Goal: Task Accomplishment & Management: Complete application form

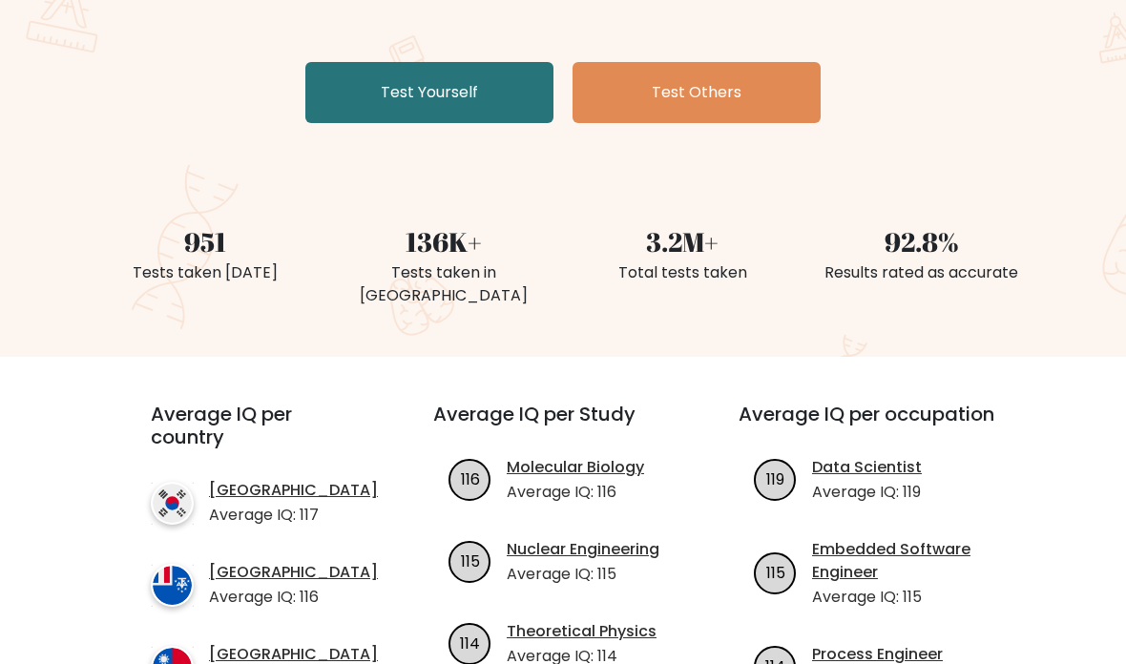
scroll to position [308, 0]
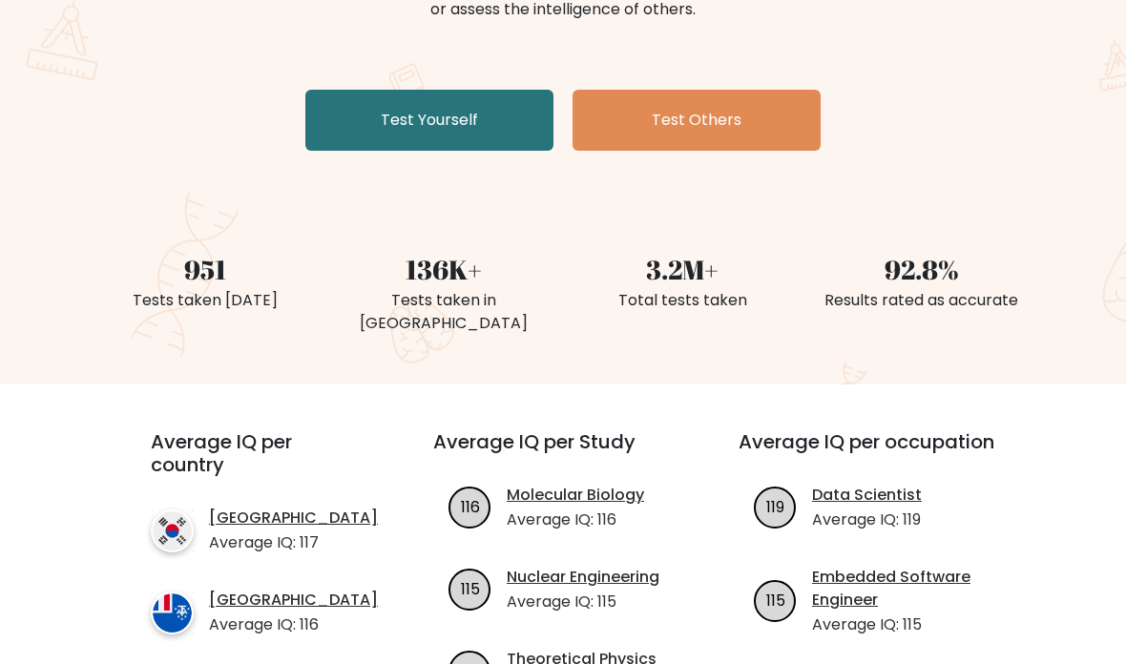
click at [480, 138] on link "Test Yourself" at bounding box center [429, 121] width 248 height 61
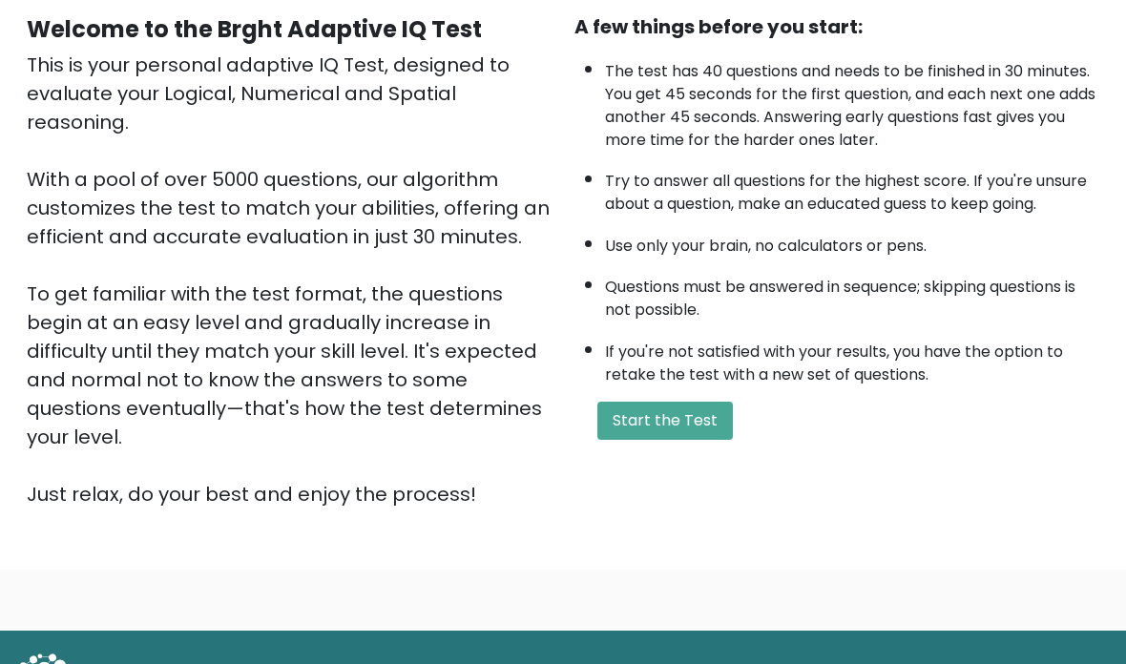
scroll to position [190, 0]
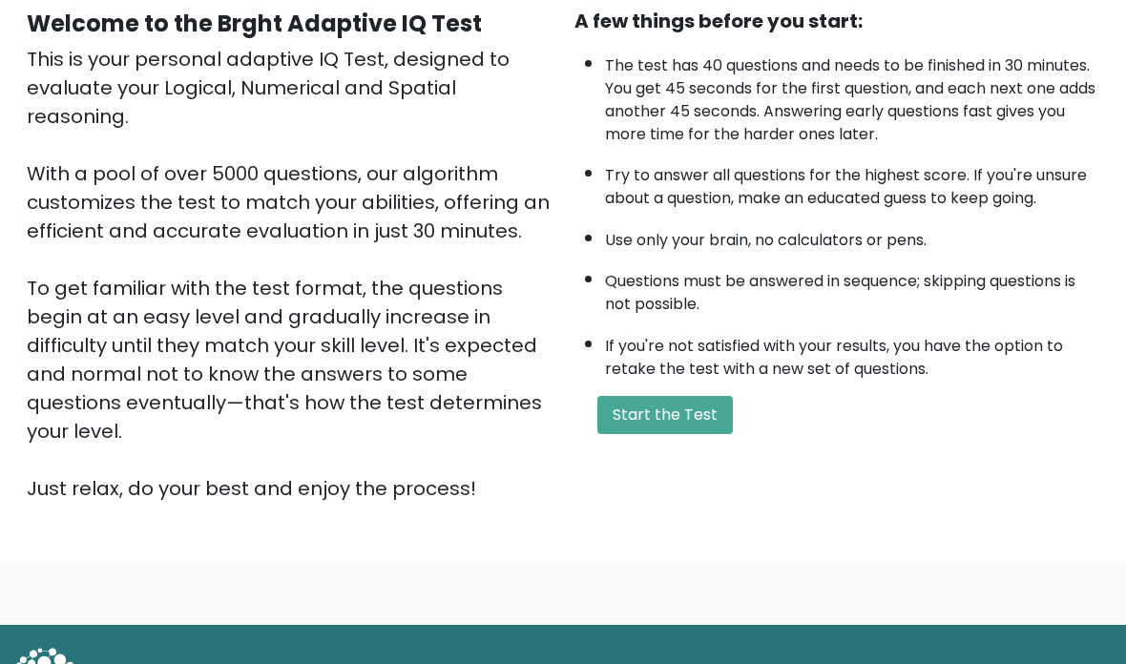
click at [682, 434] on button "Start the Test" at bounding box center [664, 415] width 135 height 38
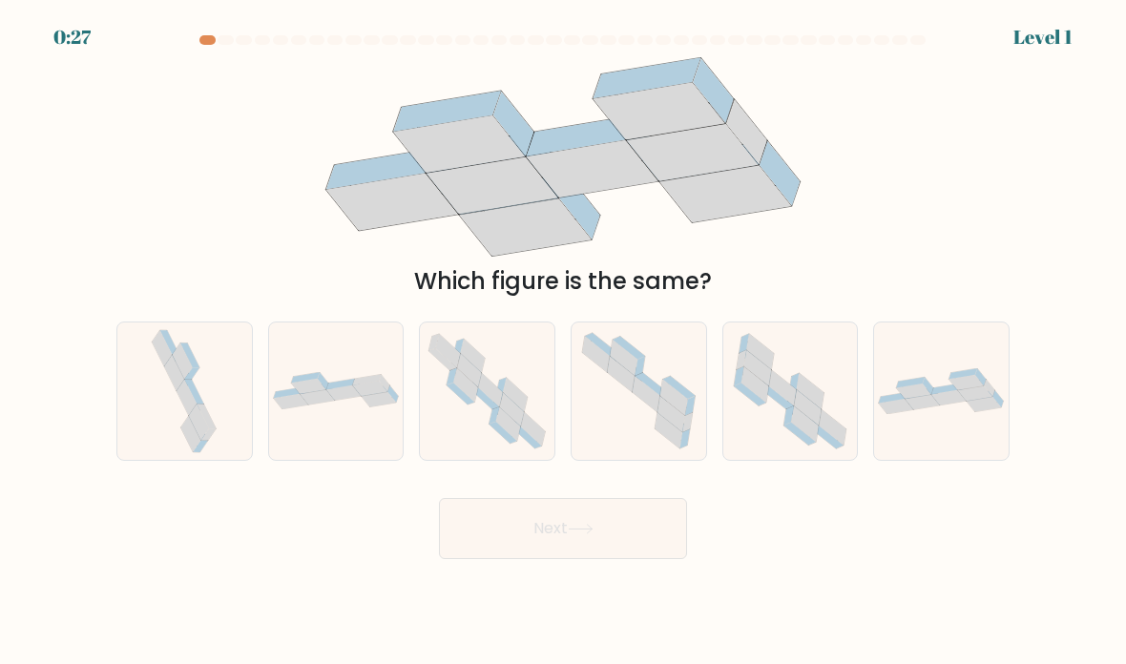
click at [820, 409] on icon at bounding box center [811, 391] width 28 height 36
click at [564, 342] on input "e." at bounding box center [563, 337] width 1 height 10
radio input "true"
click at [630, 540] on button "Next" at bounding box center [563, 528] width 248 height 61
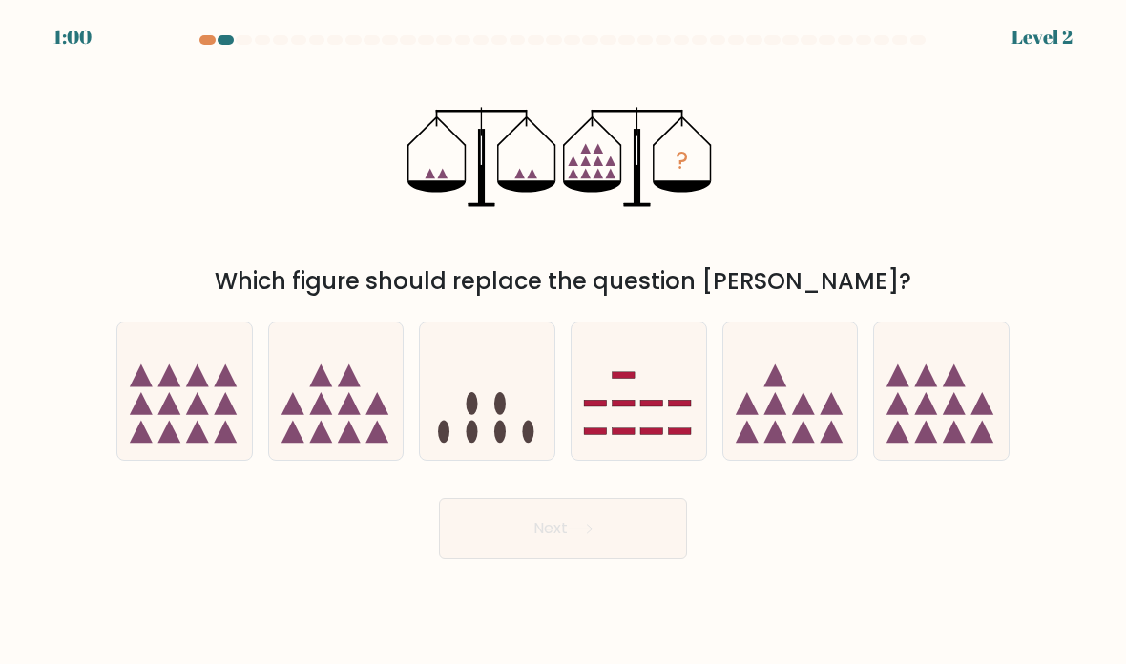
click at [344, 415] on icon at bounding box center [349, 403] width 23 height 23
click at [563, 342] on input "b." at bounding box center [563, 337] width 1 height 10
radio input "true"
click at [656, 550] on button "Next" at bounding box center [563, 528] width 248 height 61
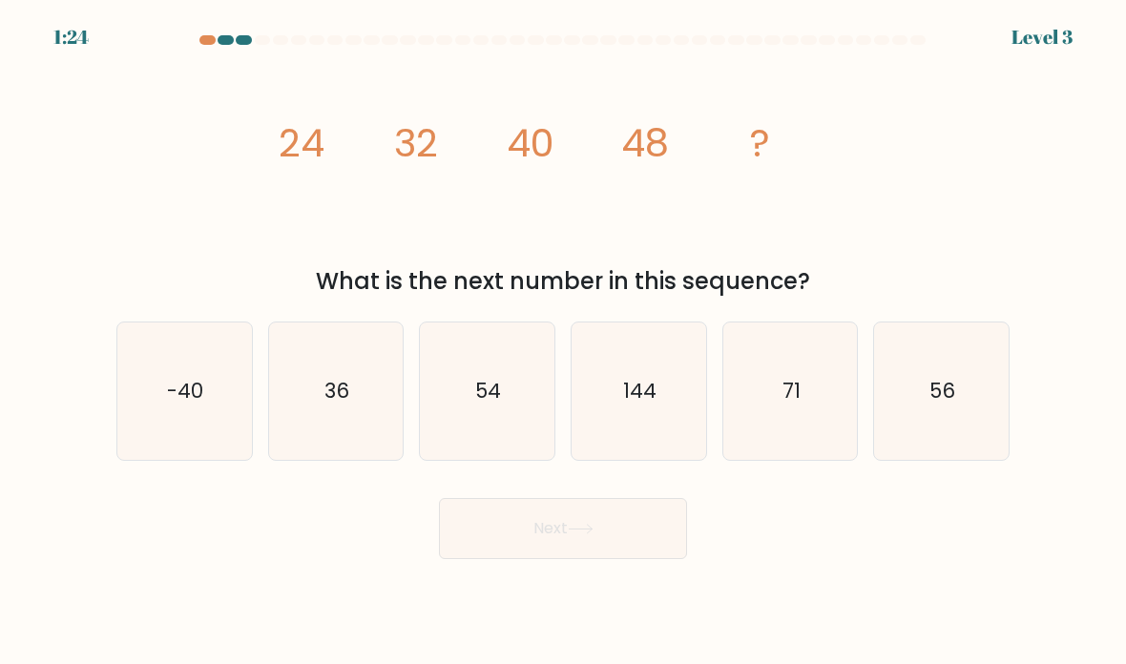
click at [988, 443] on icon "56" at bounding box center [941, 391] width 135 height 135
click at [564, 342] on input "f. 56" at bounding box center [563, 337] width 1 height 10
radio input "true"
click at [619, 559] on button "Next" at bounding box center [563, 528] width 248 height 61
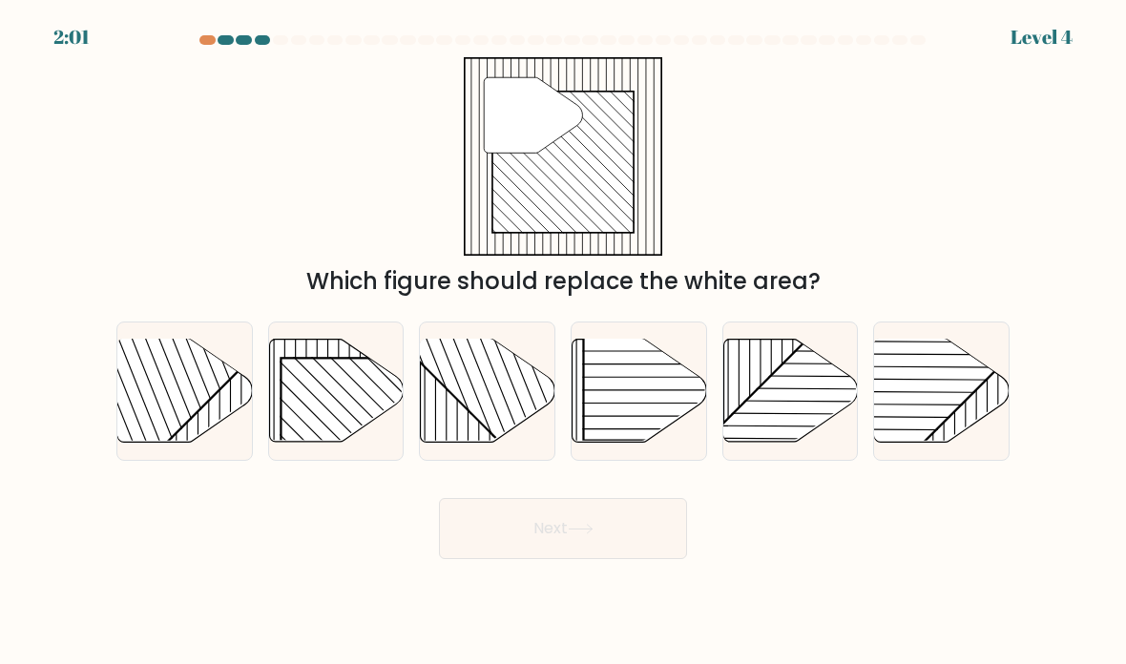
click at [321, 406] on line at bounding box center [377, 441] width 230 height 230
click at [563, 342] on input "b." at bounding box center [563, 337] width 1 height 10
radio input "true"
click at [611, 542] on button "Next" at bounding box center [563, 528] width 248 height 61
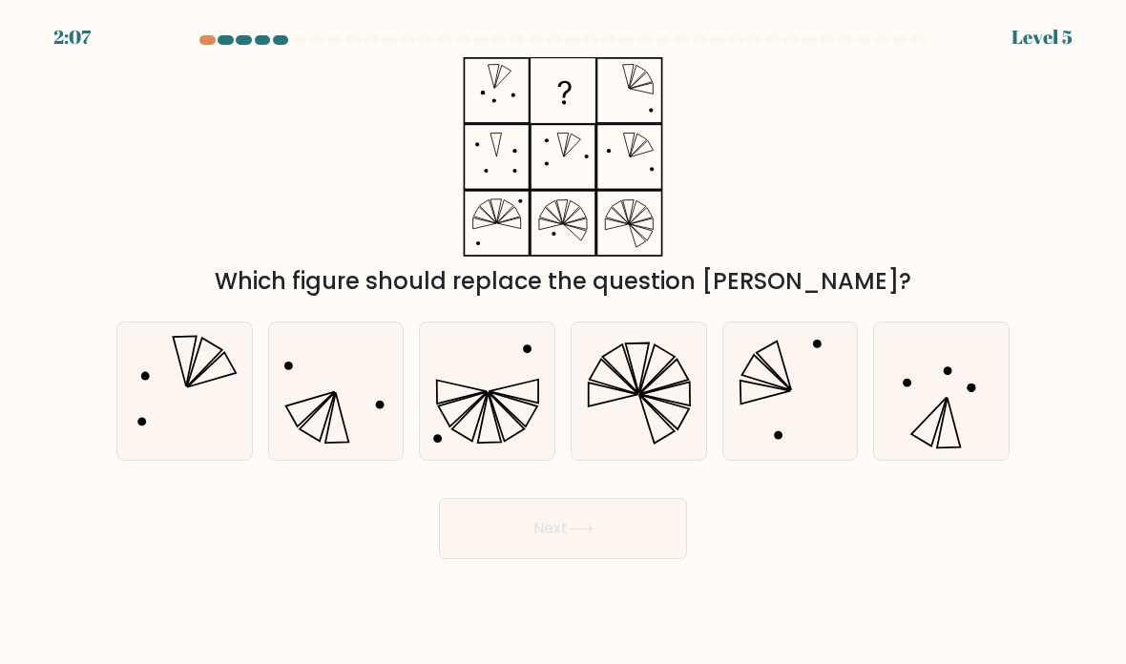
click at [202, 424] on icon at bounding box center [184, 391] width 135 height 135
click at [563, 342] on input "a." at bounding box center [563, 337] width 1 height 10
radio input "true"
click at [615, 539] on button "Next" at bounding box center [563, 528] width 248 height 61
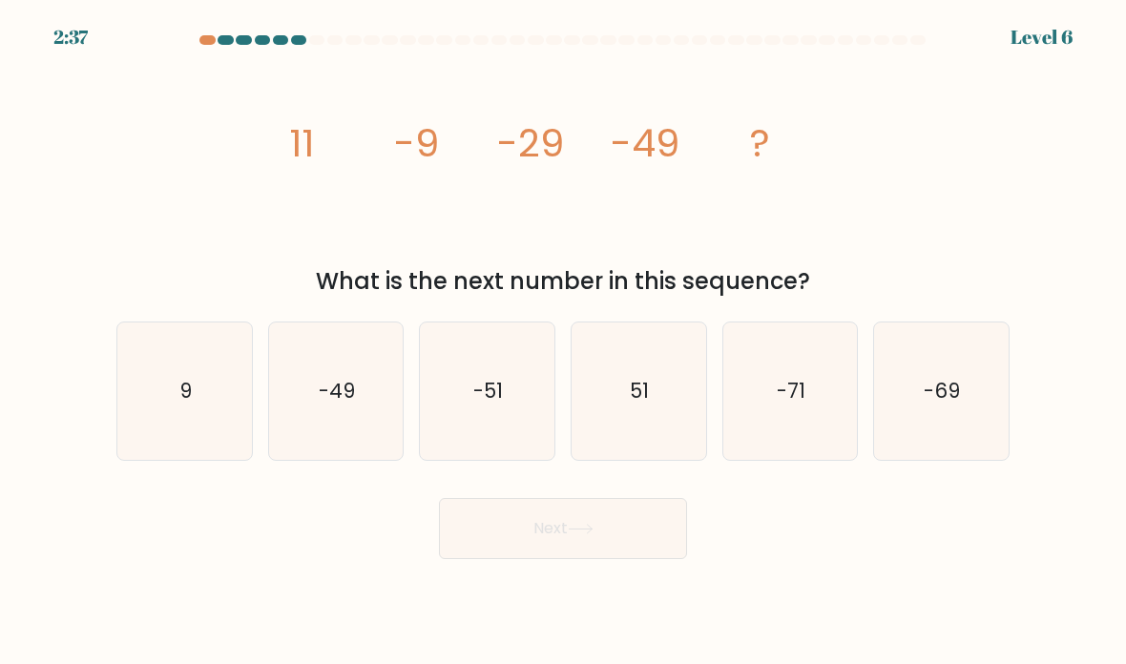
click at [519, 444] on icon "-51" at bounding box center [487, 391] width 135 height 135
click at [563, 342] on input "c. -51" at bounding box center [563, 337] width 1 height 10
radio input "true"
click at [656, 549] on button "Next" at bounding box center [563, 528] width 248 height 61
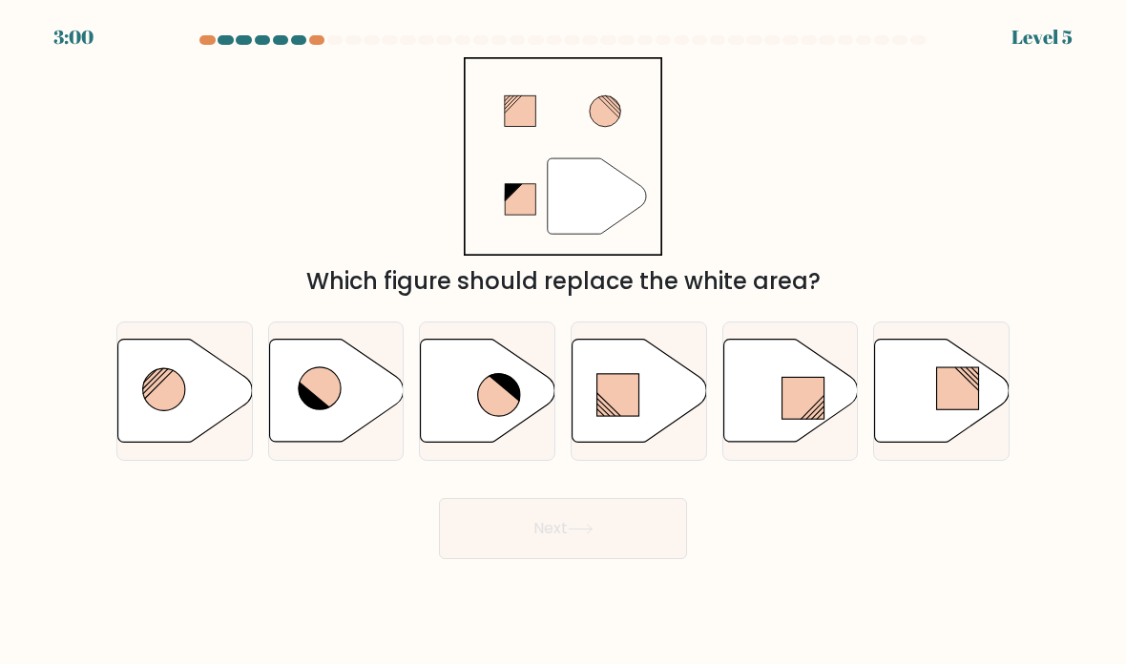
click at [492, 380] on icon at bounding box center [488, 391] width 135 height 103
click at [563, 342] on input "c." at bounding box center [563, 337] width 1 height 10
radio input "true"
click at [626, 546] on button "Next" at bounding box center [563, 528] width 248 height 61
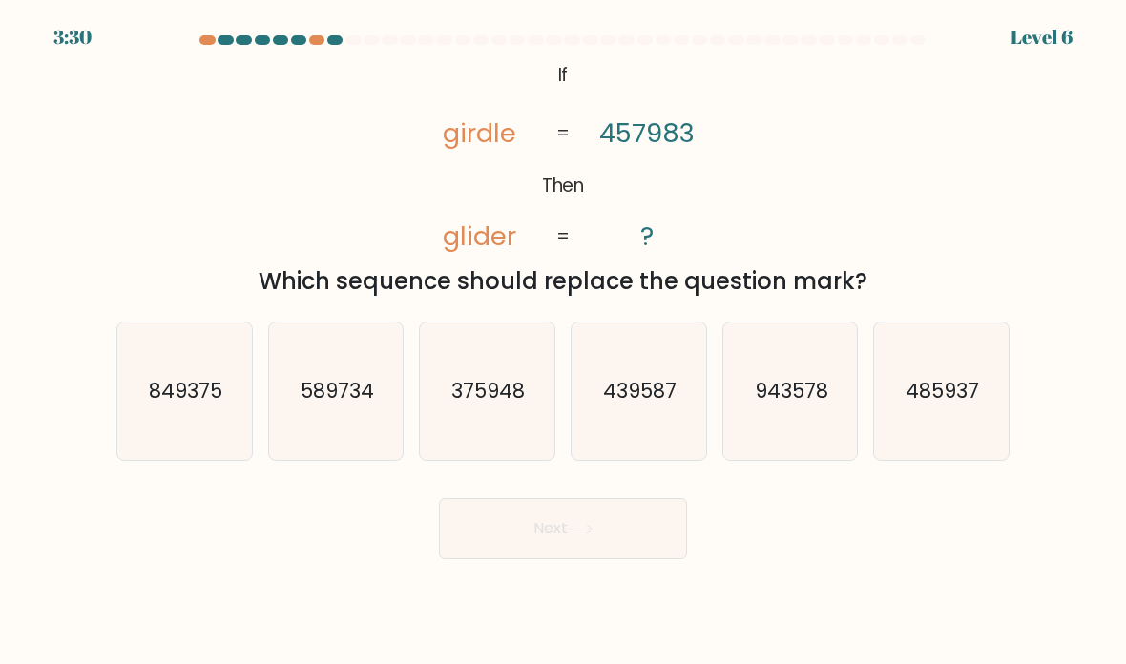
click at [701, 158] on icon "@import url('https://fonts.googleapis.com/css?family=Abril+Fatface:400,100,100i…" at bounding box center [563, 156] width 323 height 199
click at [958, 405] on text "485937" at bounding box center [942, 391] width 73 height 28
click at [564, 342] on input "f. 485937" at bounding box center [563, 337] width 1 height 10
radio input "true"
click at [638, 539] on button "Next" at bounding box center [563, 528] width 248 height 61
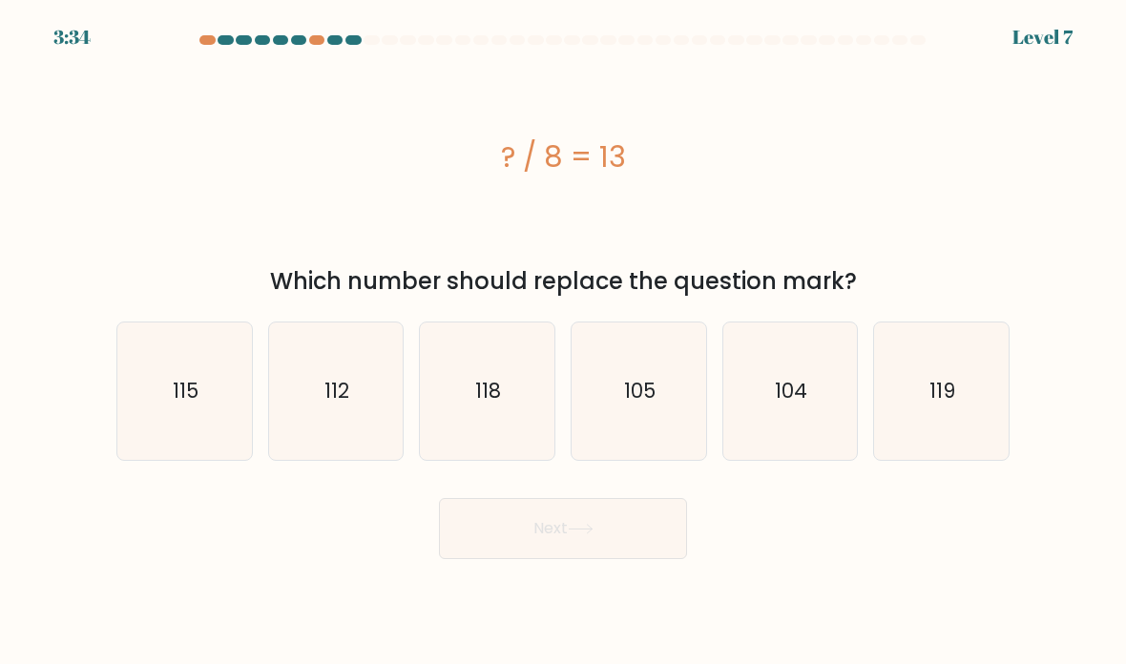
click at [310, 430] on icon "112" at bounding box center [336, 391] width 135 height 135
click at [563, 342] on input "b. 112" at bounding box center [563, 337] width 1 height 10
radio input "true"
click at [602, 540] on button "Next" at bounding box center [563, 528] width 248 height 61
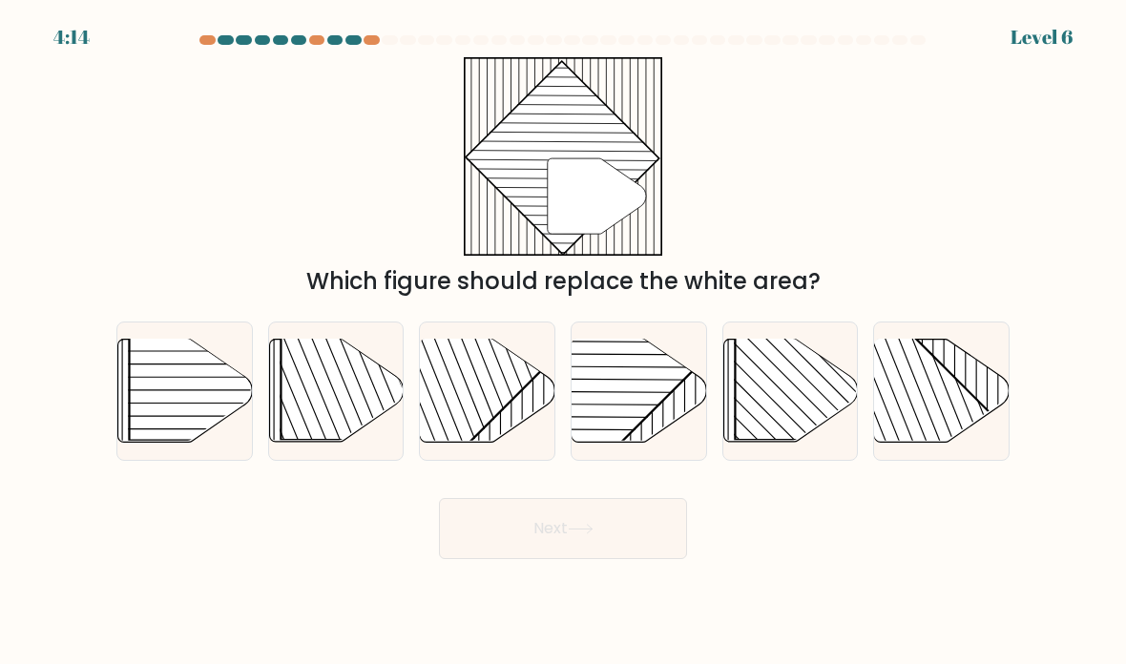
click at [635, 416] on rect at bounding box center [592, 337] width 263 height 263
click at [564, 342] on input "d." at bounding box center [563, 337] width 1 height 10
radio input "true"
click at [630, 534] on button "Next" at bounding box center [563, 528] width 248 height 61
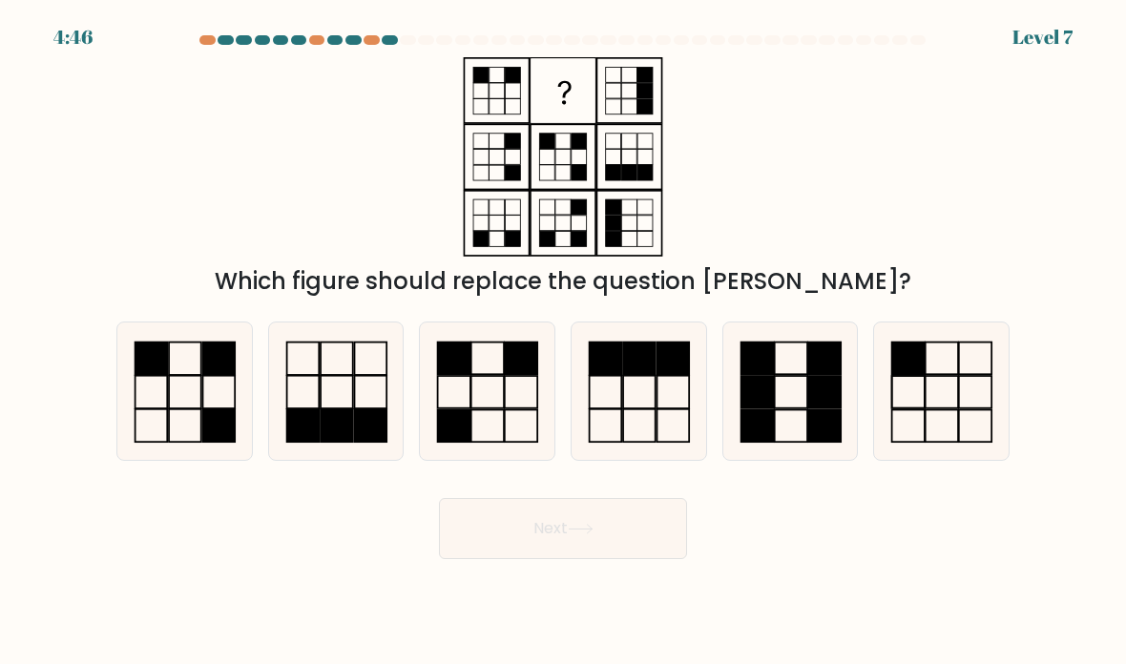
click at [523, 374] on rect at bounding box center [522, 358] width 33 height 32
click at [563, 342] on input "c." at bounding box center [563, 337] width 1 height 10
radio input "true"
click at [636, 557] on button "Next" at bounding box center [563, 528] width 248 height 61
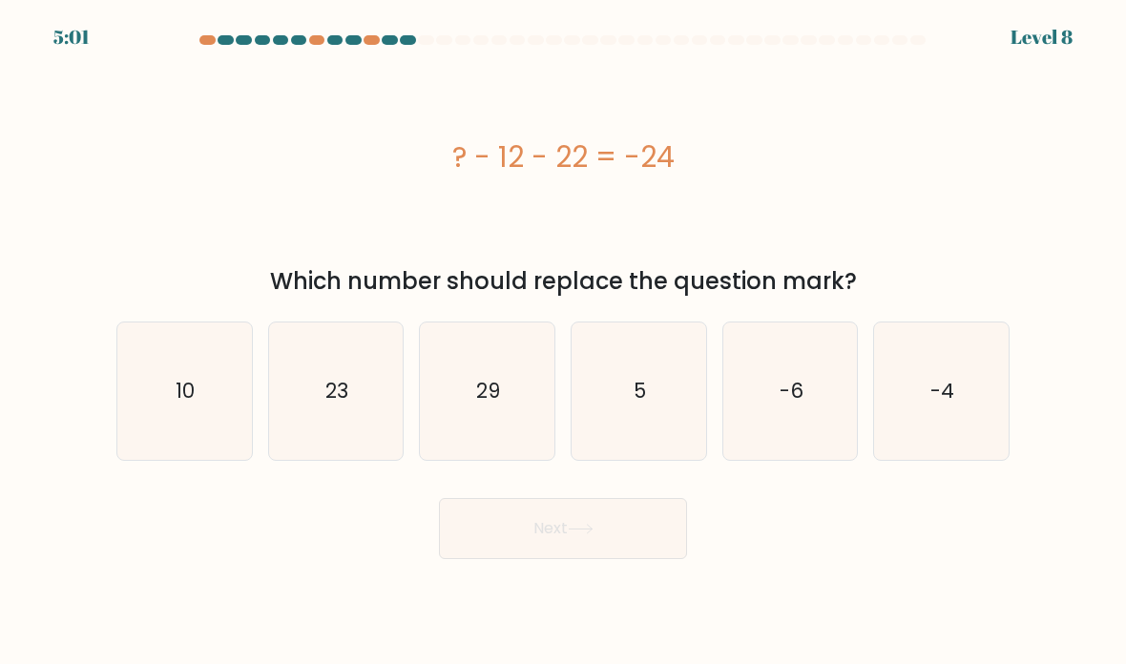
click at [479, 389] on icon "29" at bounding box center [487, 391] width 135 height 135
click at [563, 342] on input "c. 29" at bounding box center [563, 337] width 1 height 10
radio input "true"
click at [553, 559] on button "Next" at bounding box center [563, 528] width 248 height 61
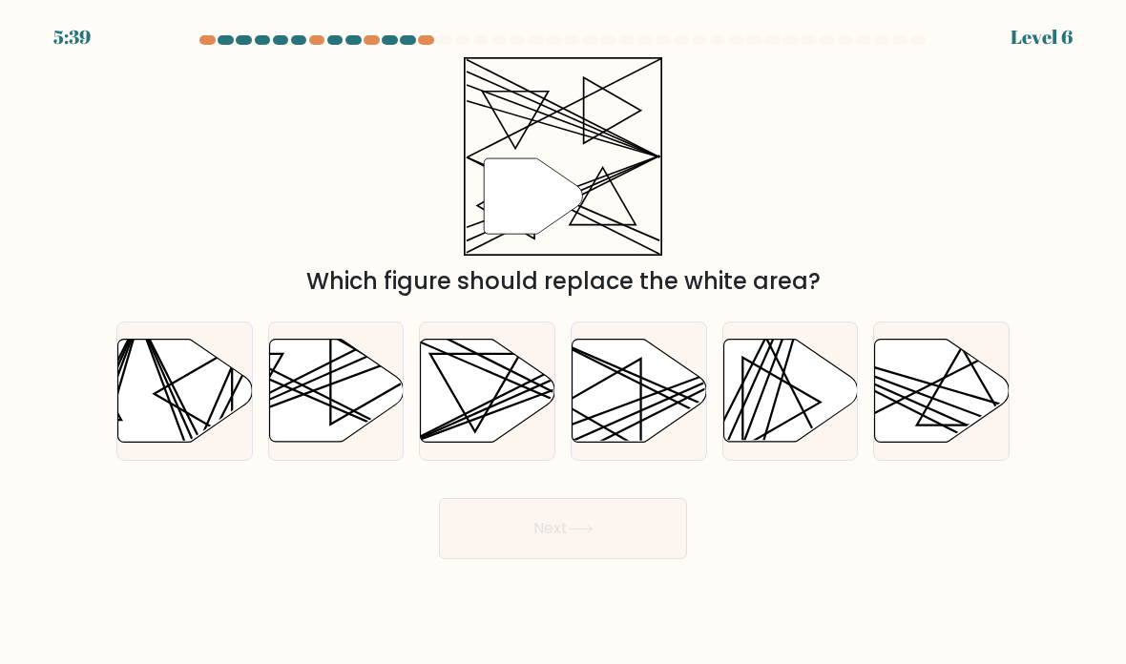
click at [521, 415] on icon at bounding box center [488, 391] width 135 height 103
click at [563, 342] on input "c." at bounding box center [563, 337] width 1 height 10
radio input "true"
click at [599, 555] on button "Next" at bounding box center [563, 528] width 248 height 61
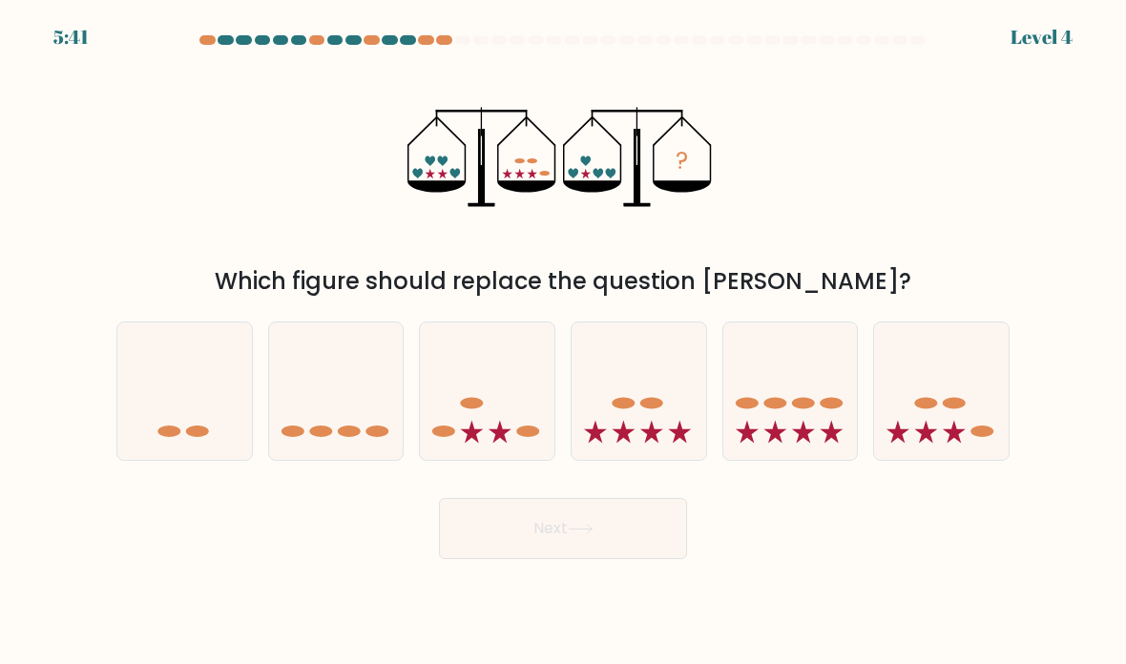
click at [499, 433] on icon at bounding box center [487, 392] width 135 height 112
click at [563, 342] on input "c." at bounding box center [563, 337] width 1 height 10
radio input "true"
click at [580, 559] on button "Next" at bounding box center [563, 528] width 248 height 61
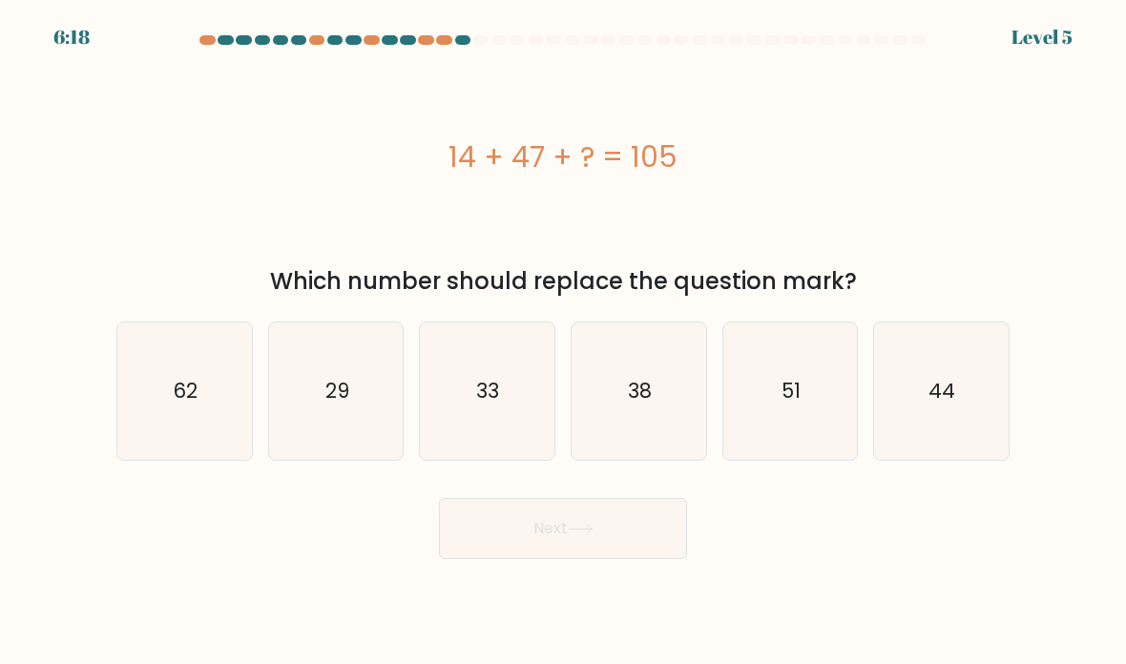
click at [345, 377] on icon "29" at bounding box center [336, 391] width 135 height 135
click at [563, 342] on input "b. 29" at bounding box center [563, 337] width 1 height 10
radio input "true"
click at [615, 549] on button "Next" at bounding box center [563, 528] width 248 height 61
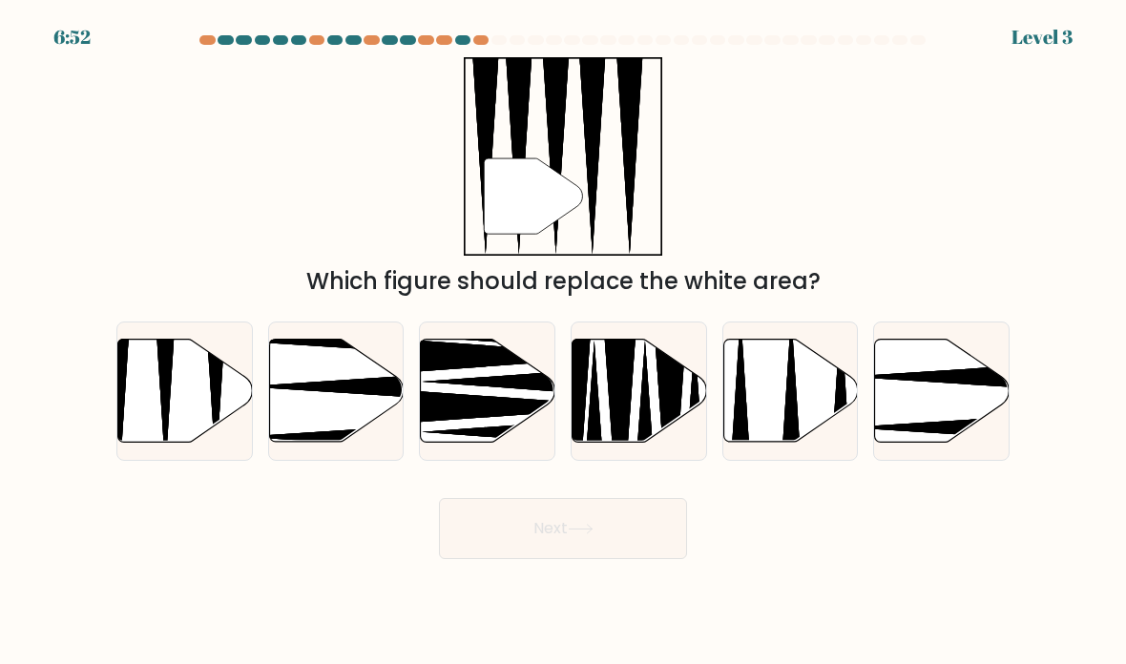
click at [150, 417] on icon at bounding box center [185, 391] width 135 height 103
click at [563, 342] on input "a." at bounding box center [563, 337] width 1 height 10
radio input "true"
click at [531, 554] on button "Next" at bounding box center [563, 528] width 248 height 61
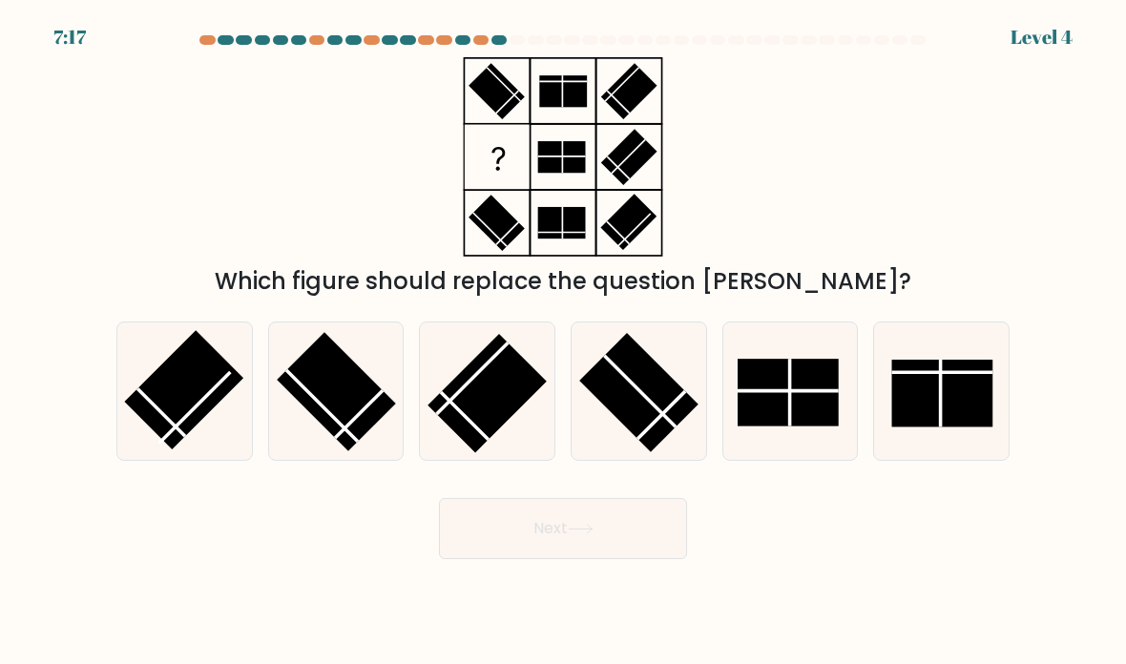
click at [179, 434] on rect at bounding box center [184, 389] width 119 height 119
click at [563, 342] on input "a." at bounding box center [563, 337] width 1 height 10
radio input "true"
click at [633, 528] on button "Next" at bounding box center [563, 528] width 248 height 61
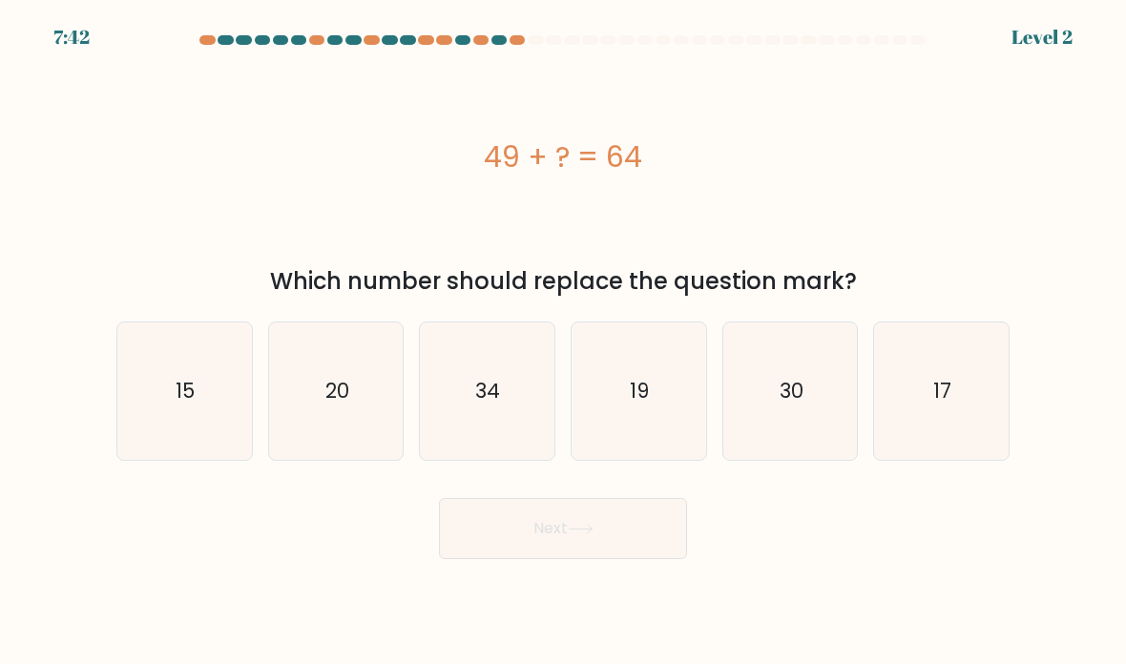
click at [168, 423] on icon "15" at bounding box center [184, 391] width 135 height 135
click at [563, 342] on input "a. 15" at bounding box center [563, 337] width 1 height 10
radio input "true"
click at [629, 535] on button "Next" at bounding box center [563, 528] width 248 height 61
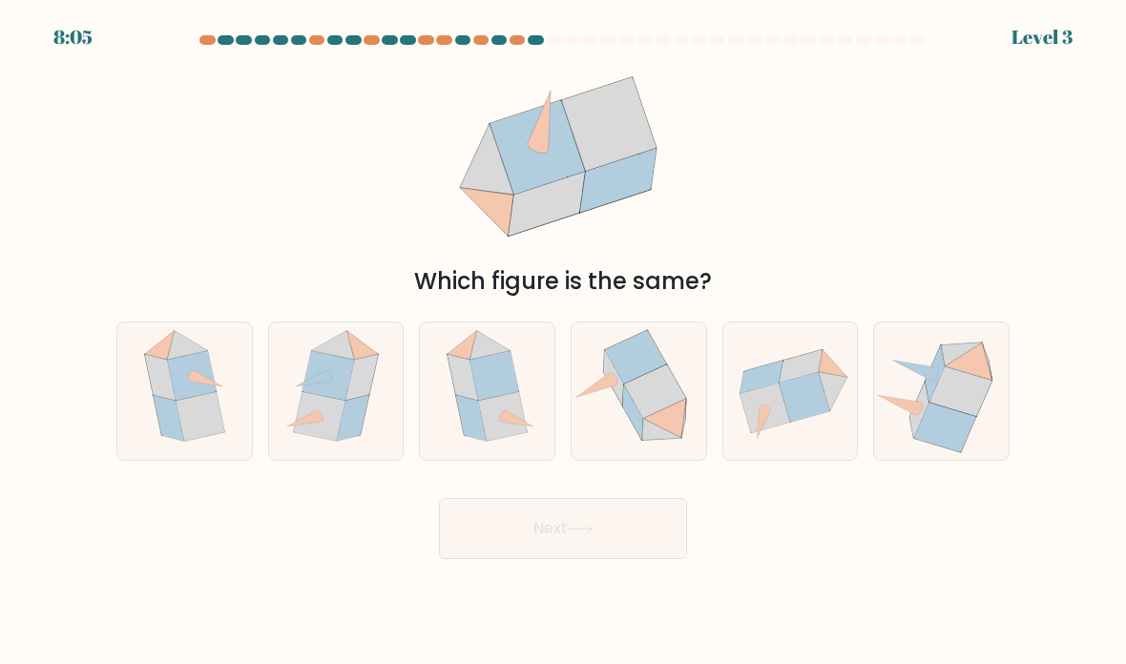
click at [164, 460] on icon at bounding box center [185, 391] width 112 height 137
click at [563, 342] on input "a." at bounding box center [563, 337] width 1 height 10
radio input "true"
click at [613, 553] on button "Next" at bounding box center [563, 528] width 248 height 61
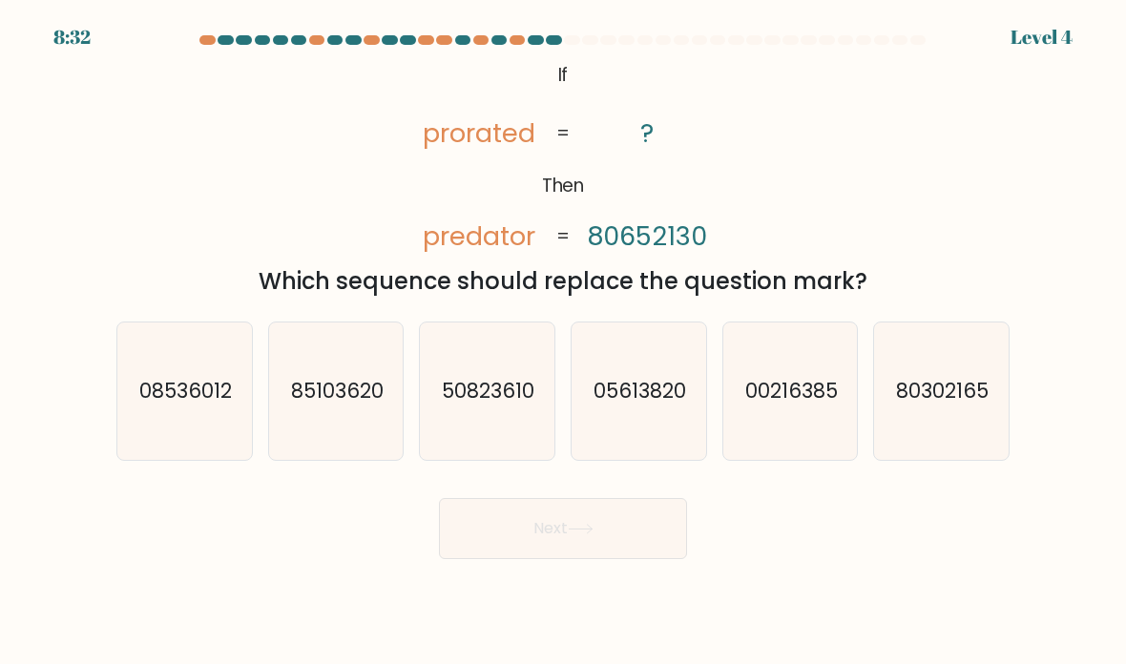
click at [924, 405] on text "80302165" at bounding box center [943, 391] width 93 height 28
click at [564, 342] on input "f. 80302165" at bounding box center [563, 337] width 1 height 10
radio input "true"
click at [604, 537] on button "Next" at bounding box center [563, 528] width 248 height 61
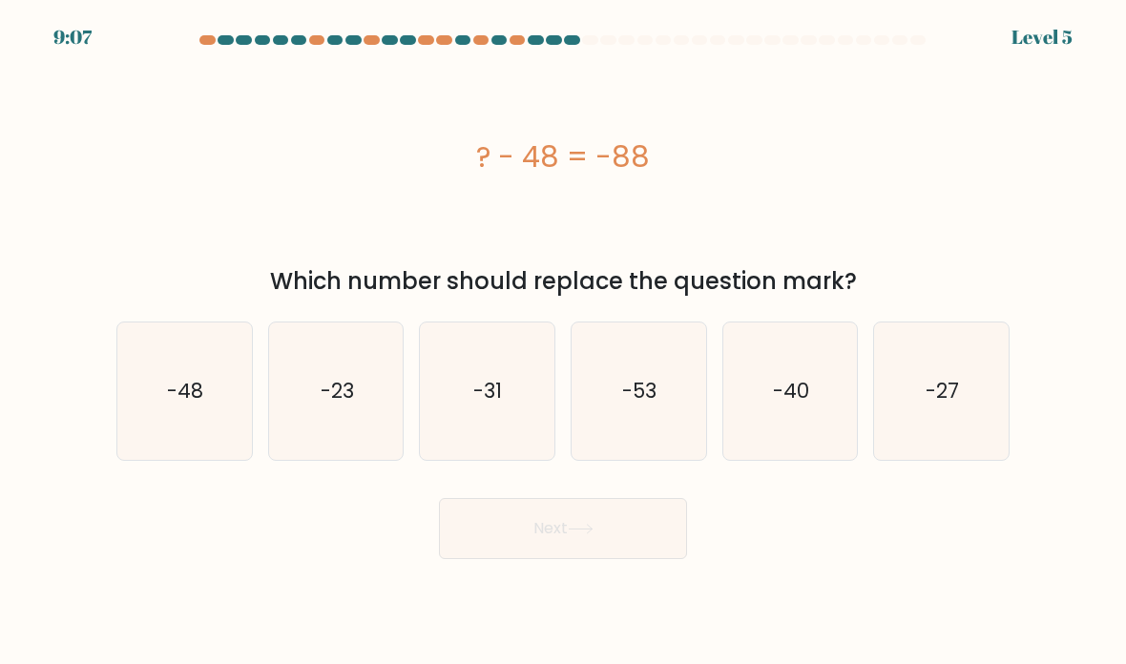
click at [818, 367] on icon "-40" at bounding box center [790, 391] width 135 height 135
click at [564, 342] on input "e. -40" at bounding box center [563, 337] width 1 height 10
radio input "true"
click at [612, 511] on div "Next" at bounding box center [563, 521] width 916 height 75
click at [591, 531] on button "Next" at bounding box center [563, 528] width 248 height 61
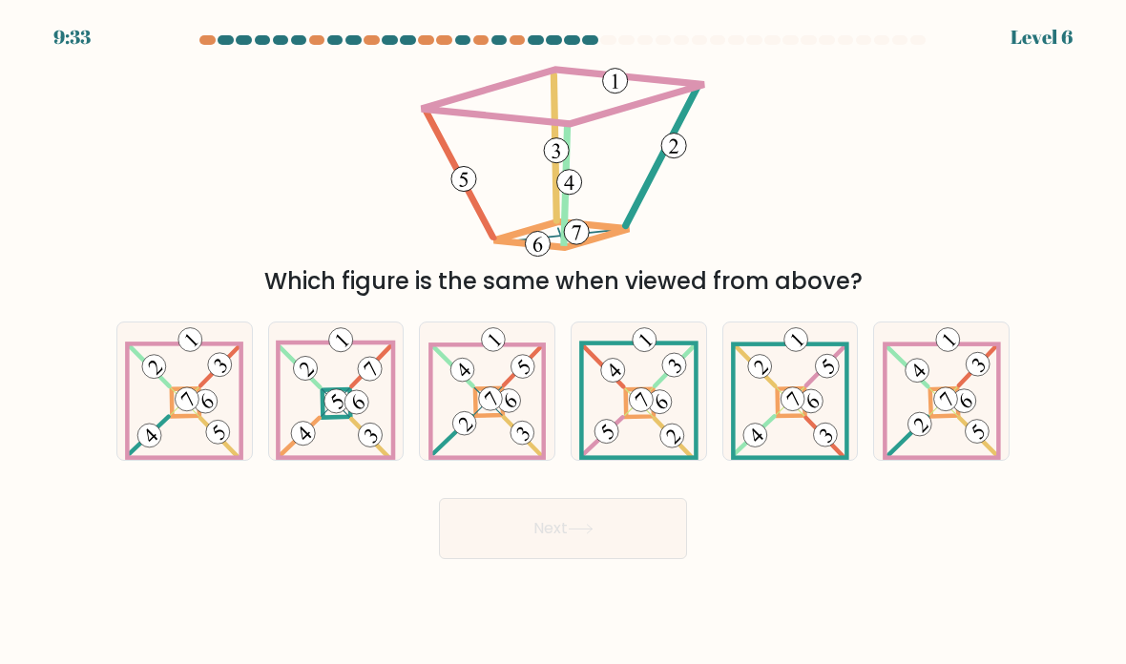
click at [496, 441] on icon at bounding box center [486, 391] width 117 height 137
click at [563, 342] on input "c." at bounding box center [563, 337] width 1 height 10
radio input "true"
click at [571, 526] on button "Next" at bounding box center [563, 528] width 248 height 61
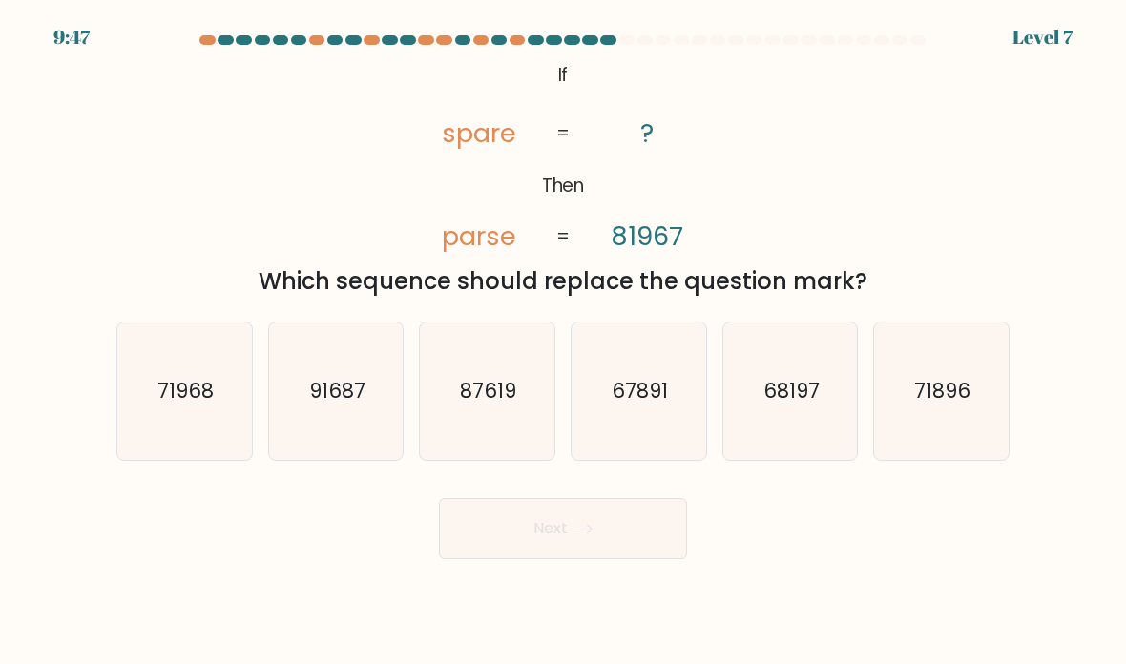
click at [787, 399] on icon "68197" at bounding box center [790, 391] width 135 height 135
click at [564, 342] on input "e. 68197" at bounding box center [563, 337] width 1 height 10
radio input "true"
click at [557, 539] on button "Next" at bounding box center [563, 528] width 248 height 61
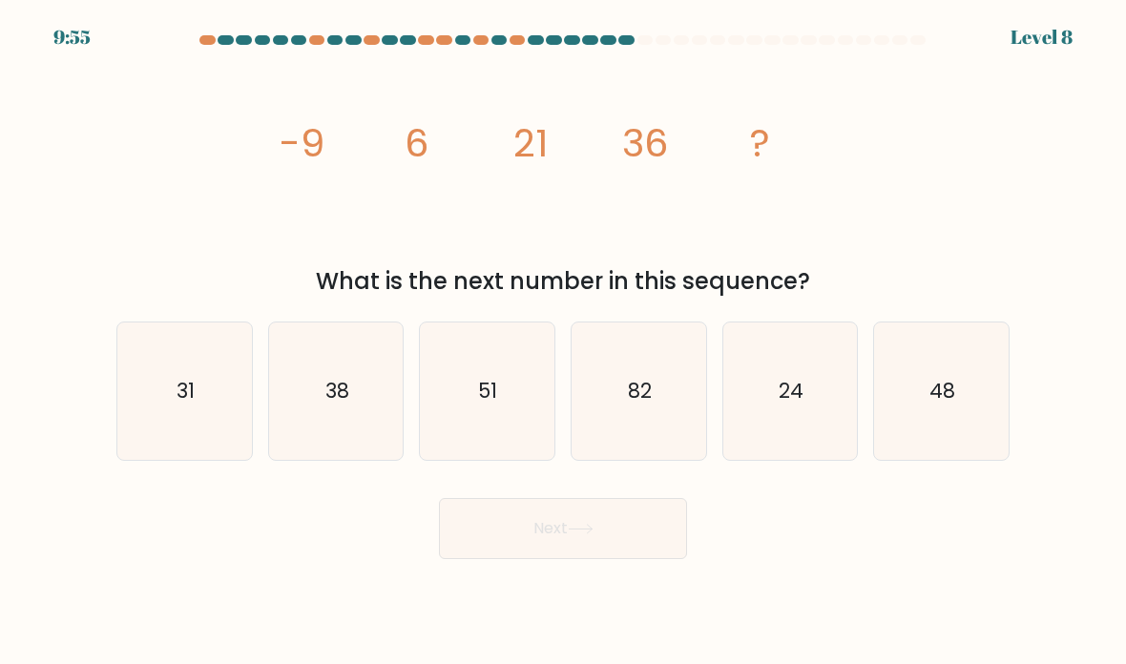
click at [515, 436] on icon "51" at bounding box center [487, 391] width 135 height 135
click at [563, 342] on input "c. 51" at bounding box center [563, 337] width 1 height 10
radio input "true"
click at [614, 551] on button "Next" at bounding box center [563, 528] width 248 height 61
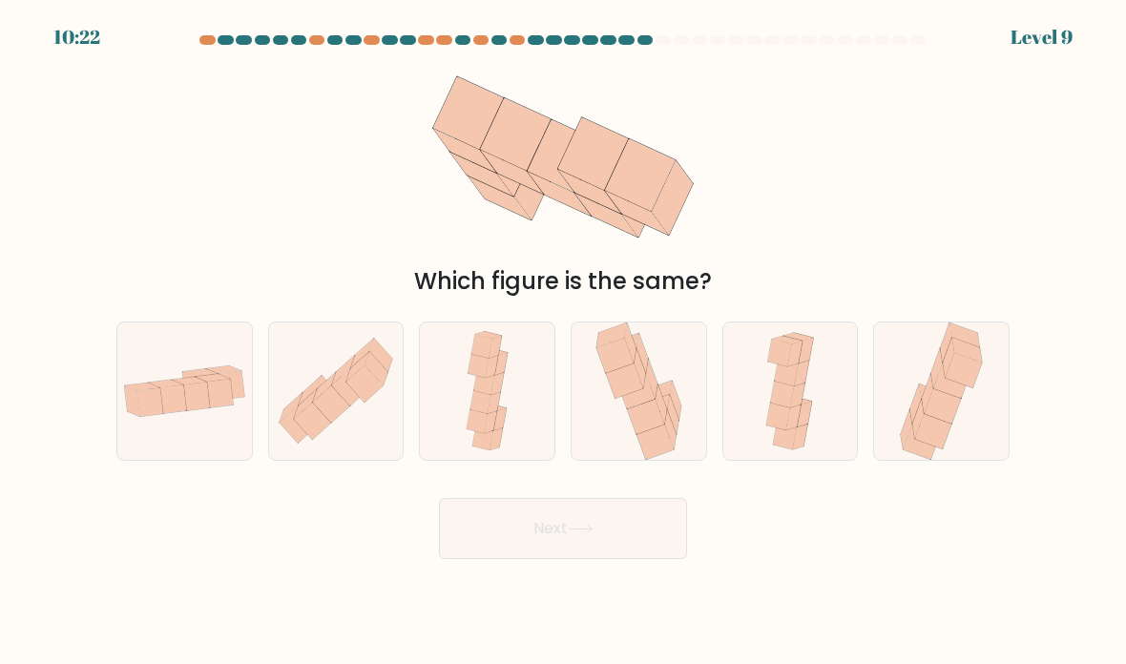
click at [662, 385] on icon at bounding box center [639, 391] width 94 height 137
click at [564, 342] on input "d." at bounding box center [563, 337] width 1 height 10
radio input "true"
click at [591, 534] on button "Next" at bounding box center [563, 528] width 248 height 61
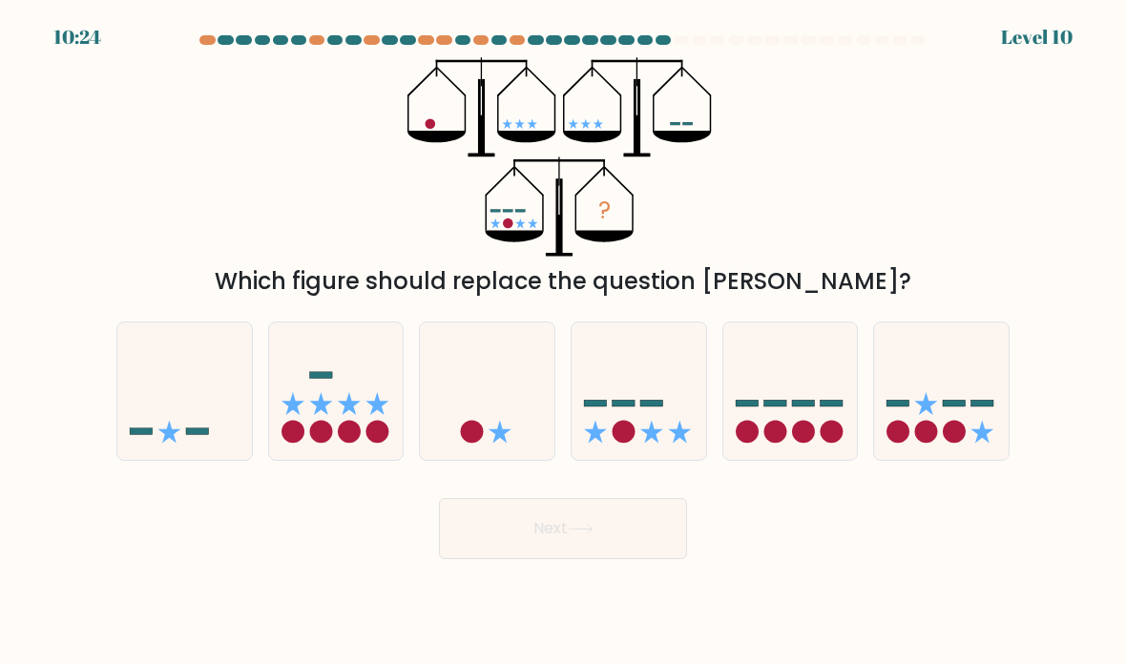
click at [629, 421] on icon at bounding box center [639, 392] width 135 height 112
click at [564, 342] on input "d." at bounding box center [563, 337] width 1 height 10
radio input "true"
click at [604, 543] on button "Next" at bounding box center [563, 528] width 248 height 61
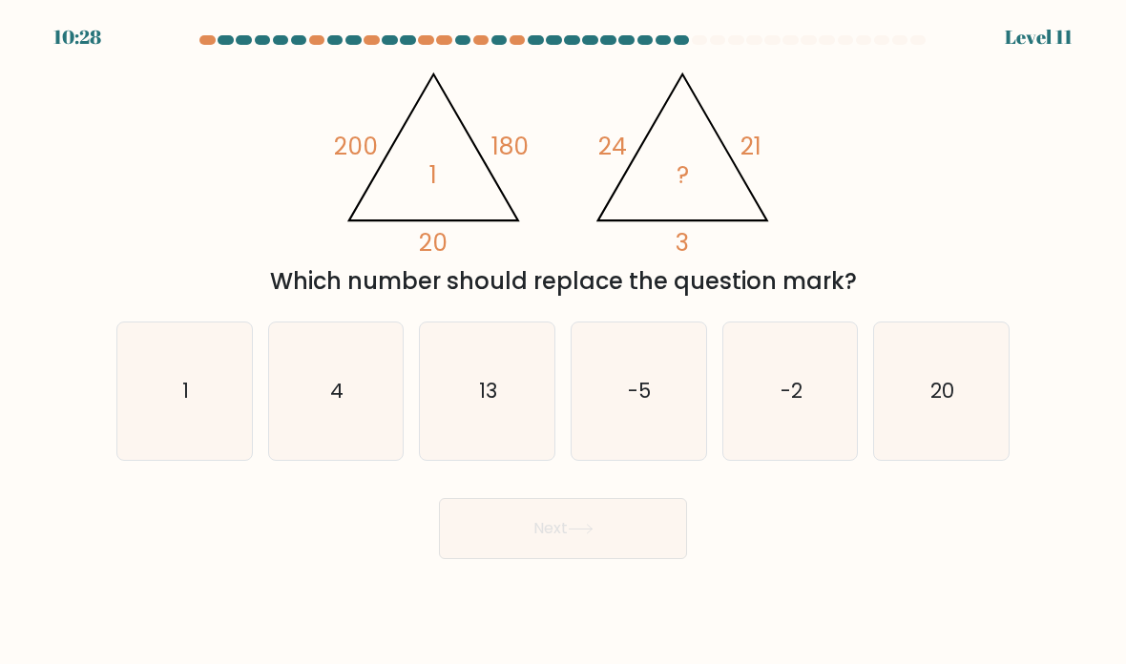
click at [660, 430] on icon "-5" at bounding box center [639, 391] width 135 height 135
click at [564, 342] on input "d. -5" at bounding box center [563, 337] width 1 height 10
radio input "true"
click at [606, 556] on button "Next" at bounding box center [563, 528] width 248 height 61
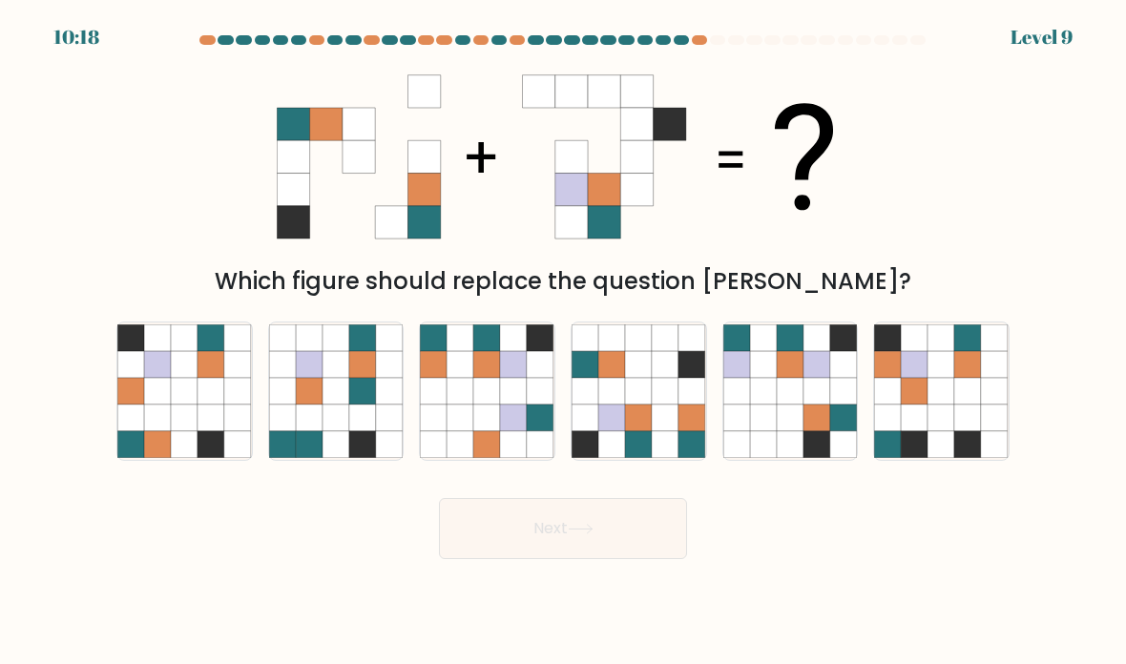
click at [654, 405] on icon at bounding box center [665, 391] width 27 height 27
click at [564, 342] on input "d." at bounding box center [563, 337] width 1 height 10
radio input "true"
click at [603, 542] on button "Next" at bounding box center [563, 528] width 248 height 61
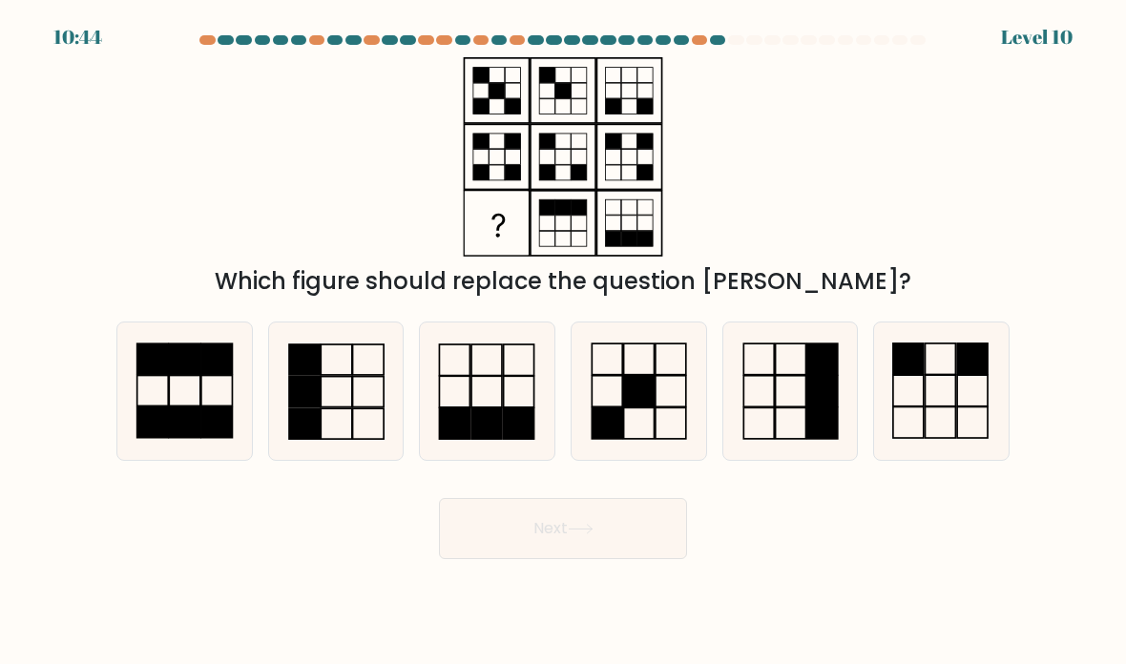
click at [189, 430] on rect at bounding box center [185, 422] width 31 height 31
click at [563, 342] on input "a." at bounding box center [563, 337] width 1 height 10
radio input "true"
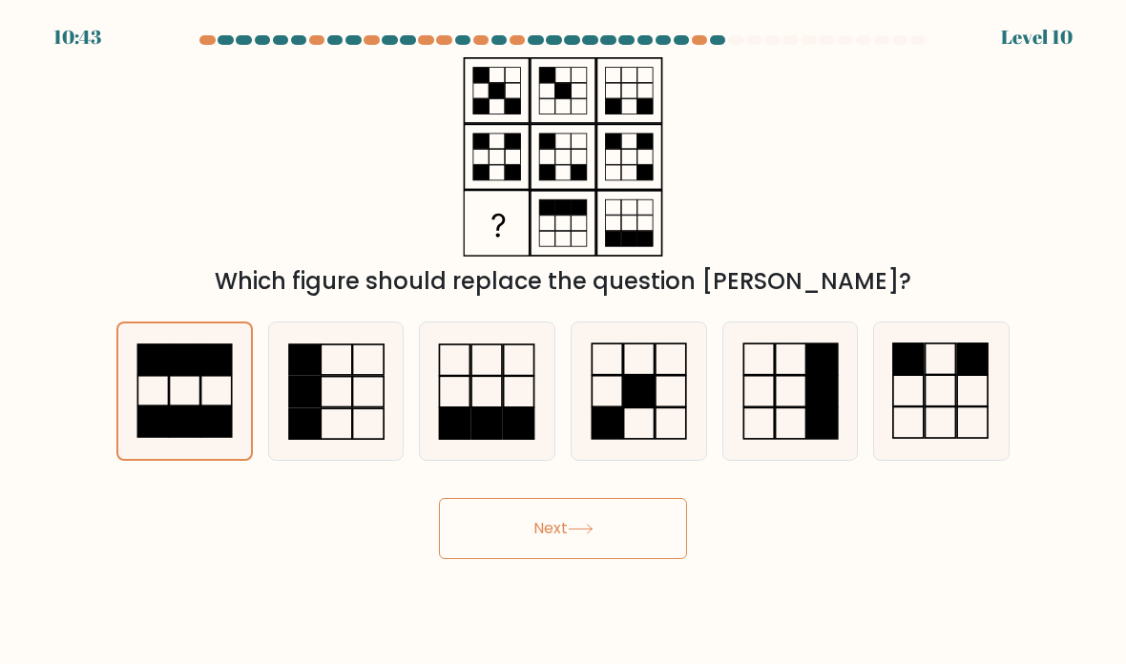
click at [620, 559] on button "Next" at bounding box center [563, 528] width 248 height 61
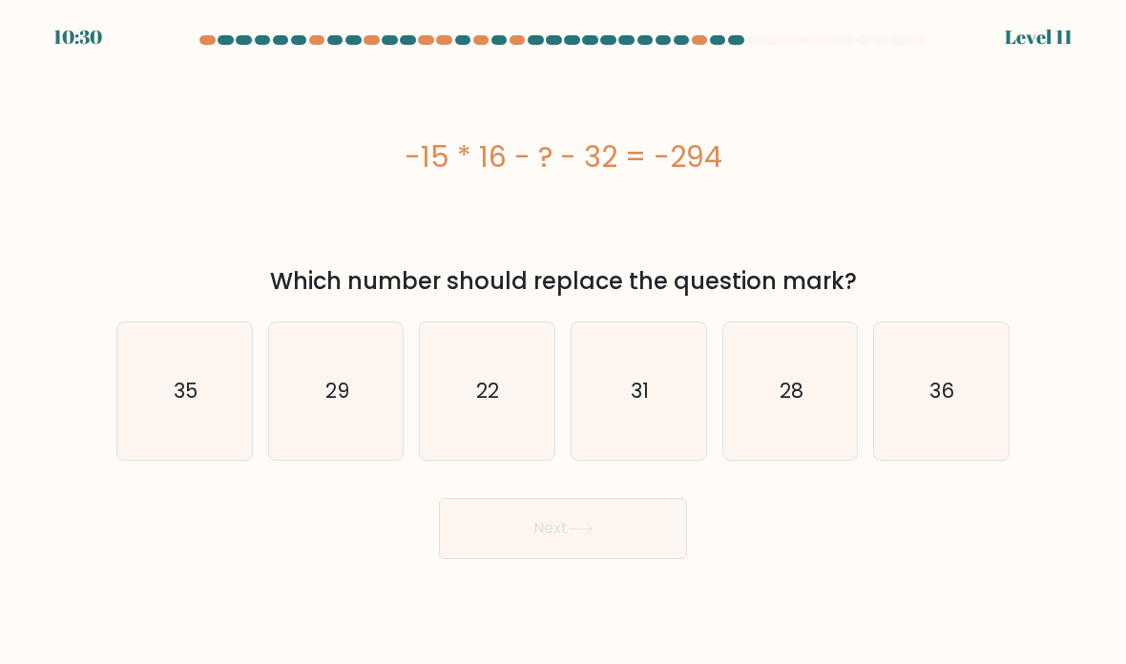
click at [316, 438] on icon "29" at bounding box center [336, 391] width 135 height 135
click at [563, 342] on input "b. 29" at bounding box center [563, 337] width 1 height 10
radio input "true"
click at [588, 534] on icon at bounding box center [581, 529] width 26 height 10
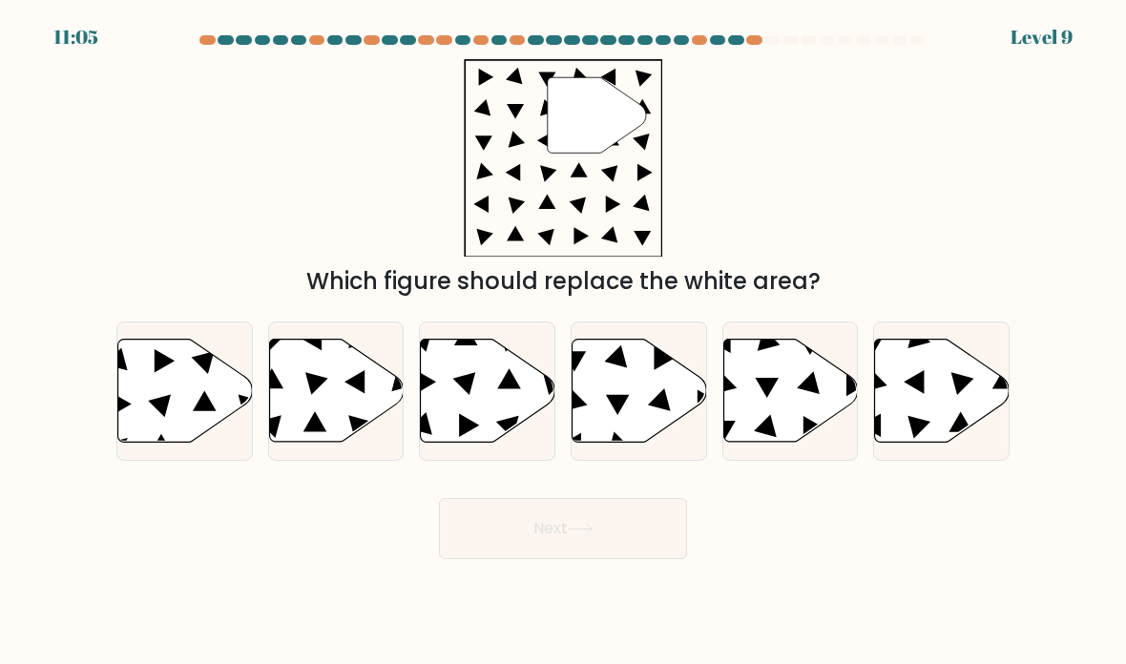
click at [492, 419] on icon at bounding box center [488, 391] width 135 height 103
click at [563, 342] on input "c." at bounding box center [563, 337] width 1 height 10
radio input "true"
click at [521, 543] on button "Next" at bounding box center [563, 528] width 248 height 61
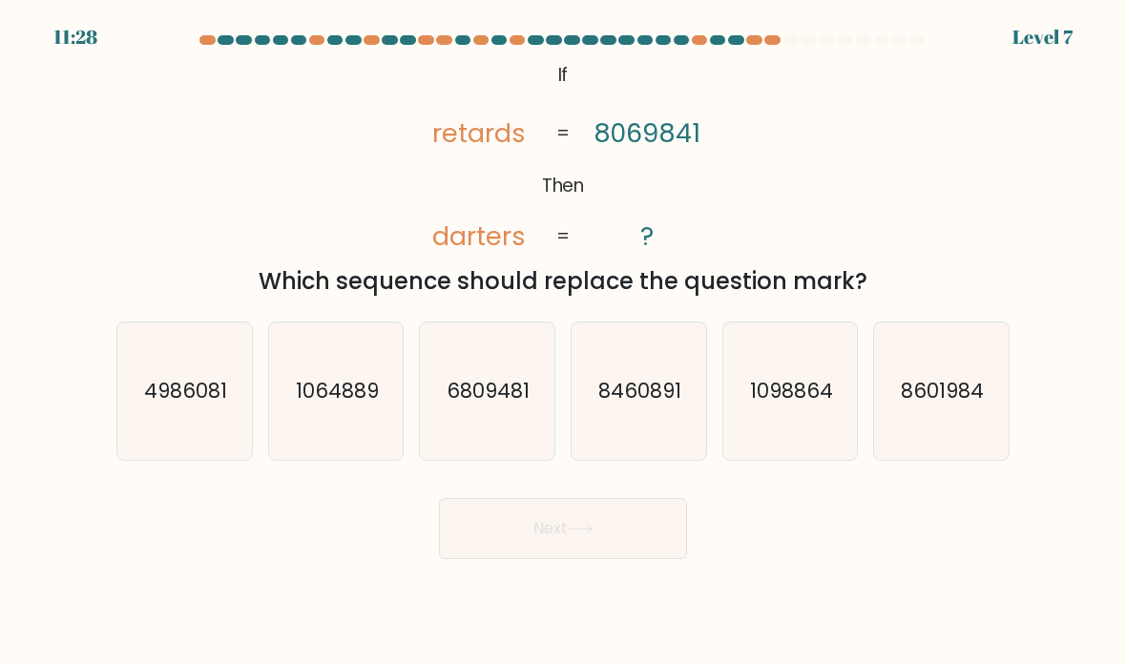
click at [459, 442] on icon "6809481" at bounding box center [487, 391] width 135 height 135
click at [563, 342] on input "c. 6809481" at bounding box center [563, 337] width 1 height 10
radio input "true"
click at [518, 559] on button "Next" at bounding box center [563, 528] width 248 height 61
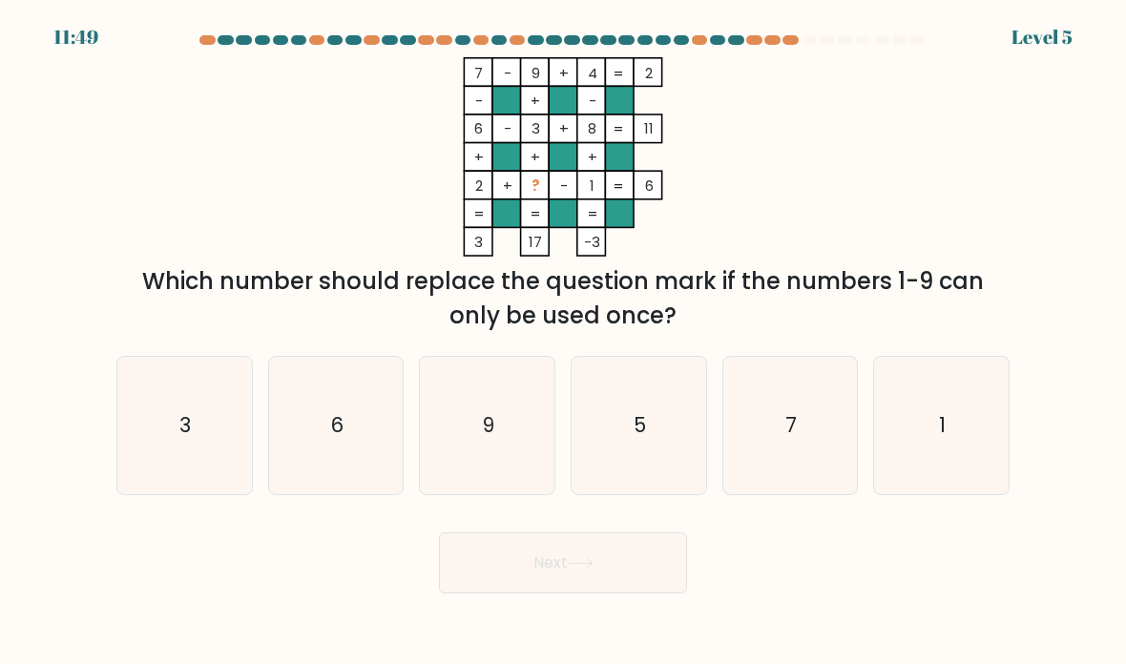
click at [677, 458] on icon "5" at bounding box center [639, 426] width 135 height 135
click at [564, 342] on input "d. 5" at bounding box center [563, 337] width 1 height 10
radio input "true"
click at [519, 594] on button "Next" at bounding box center [563, 562] width 248 height 61
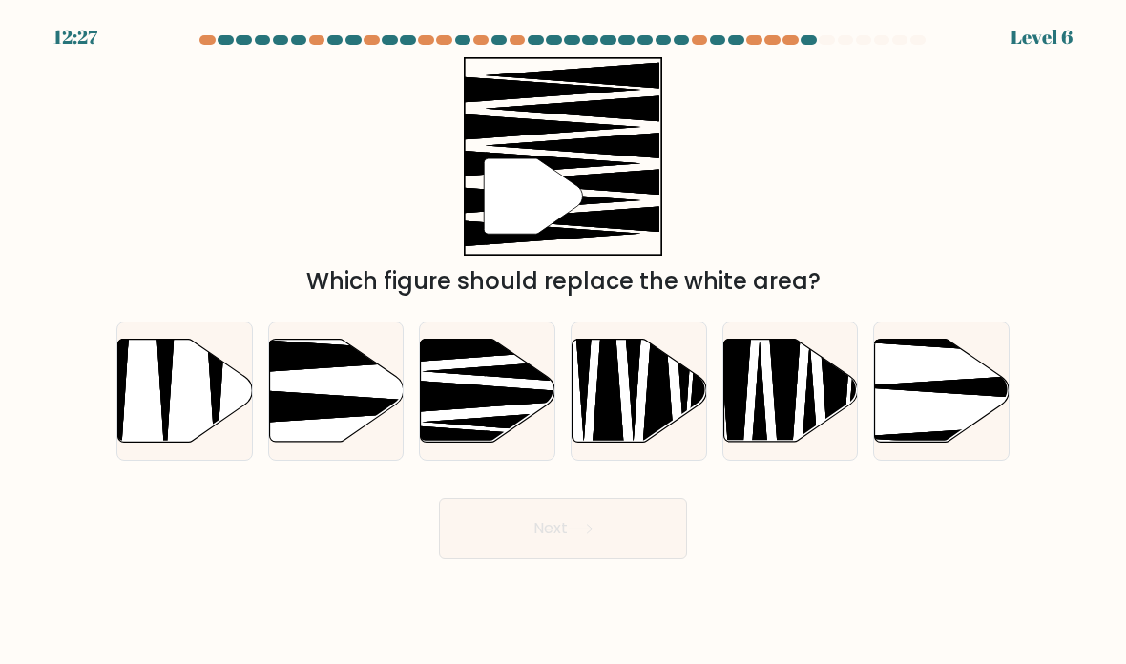
click at [454, 405] on icon at bounding box center [488, 391] width 135 height 103
click at [563, 342] on input "c." at bounding box center [563, 337] width 1 height 10
radio input "true"
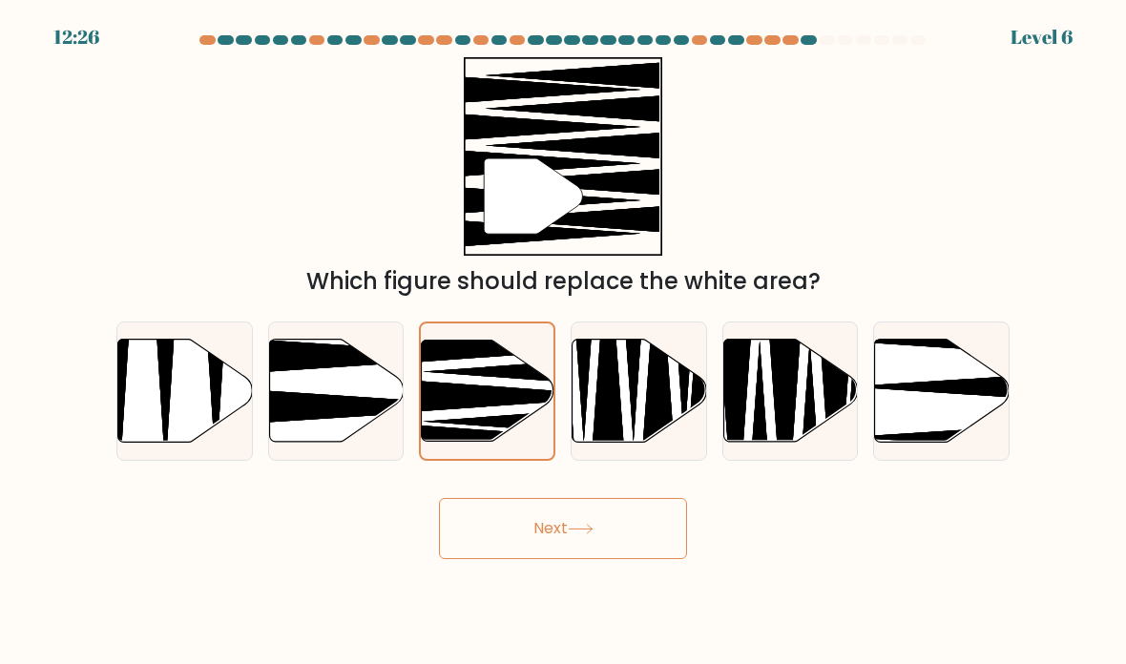
click at [510, 559] on button "Next" at bounding box center [563, 528] width 248 height 61
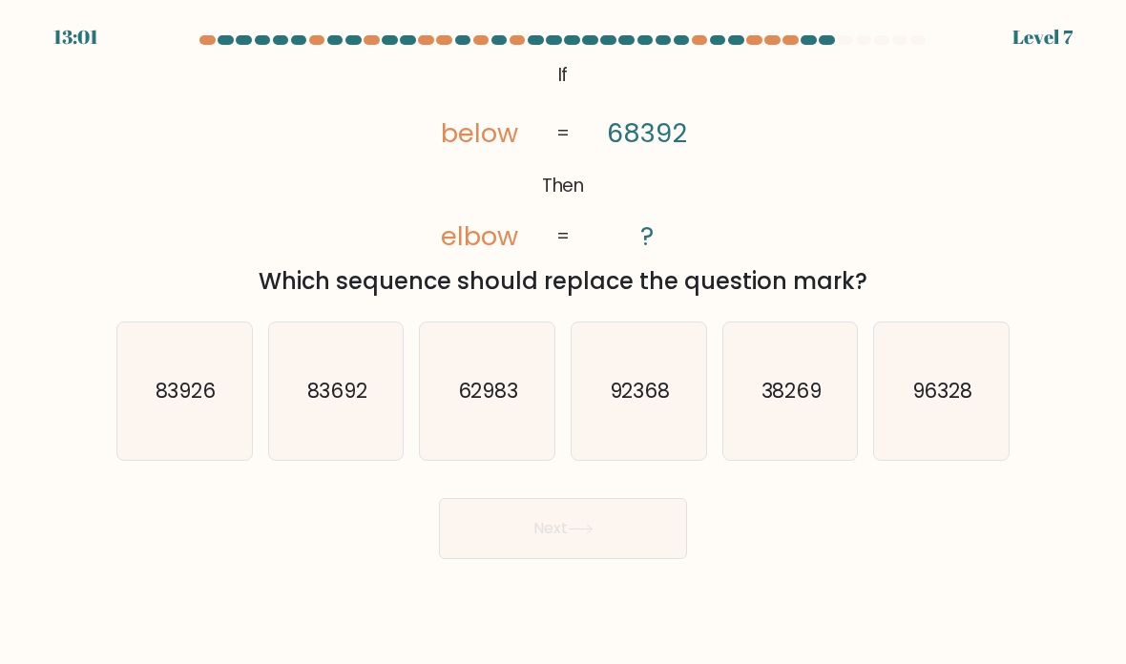
click at [322, 428] on icon "83692" at bounding box center [336, 391] width 135 height 135
click at [563, 342] on input "b. 83692" at bounding box center [563, 337] width 1 height 10
radio input "true"
click at [496, 554] on button "Next" at bounding box center [563, 528] width 248 height 61
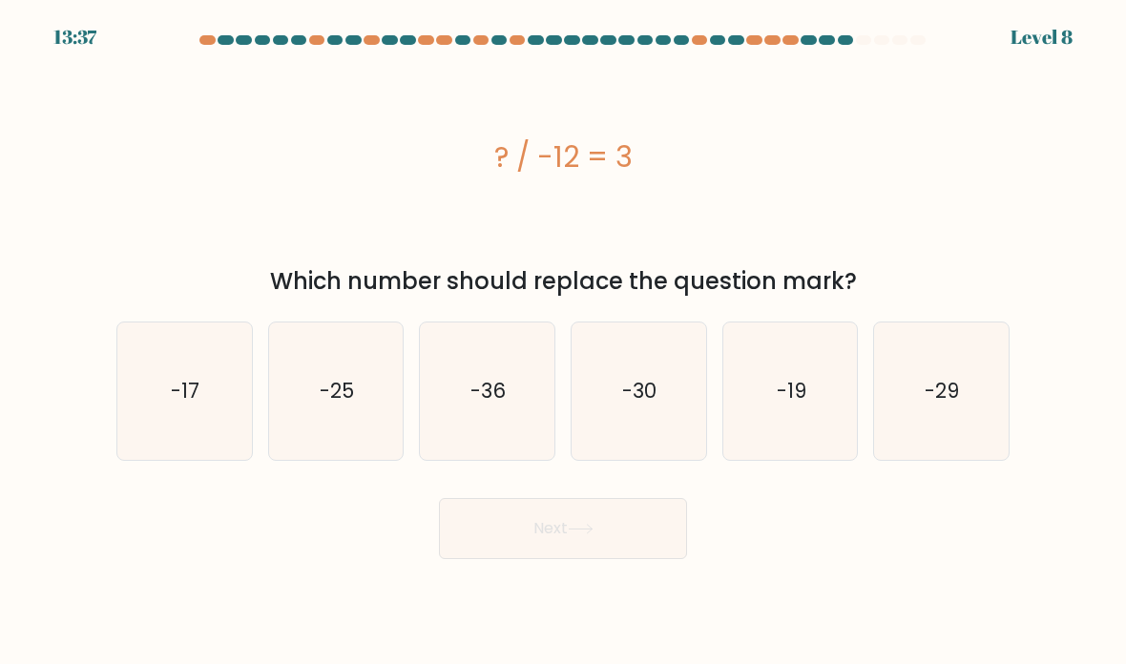
click at [470, 426] on icon "-36" at bounding box center [487, 391] width 135 height 135
click at [563, 342] on input "c. -36" at bounding box center [563, 337] width 1 height 10
radio input "true"
click at [511, 557] on button "Next" at bounding box center [563, 528] width 248 height 61
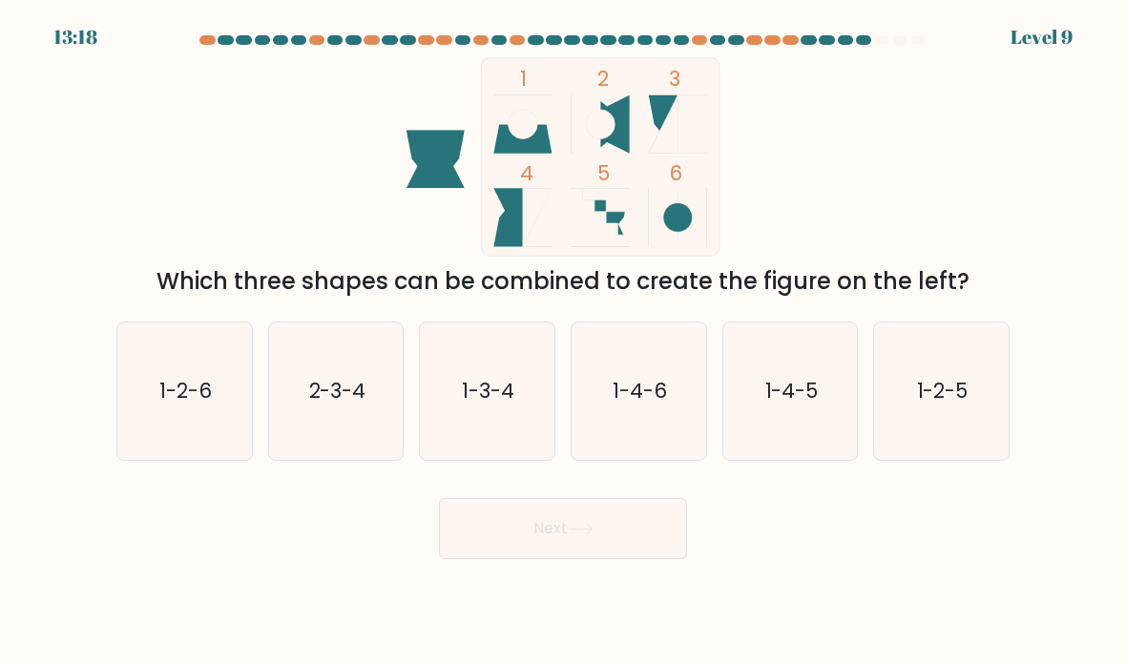
click at [481, 405] on text "1-3-4" at bounding box center [489, 391] width 52 height 28
click at [563, 342] on input "c. 1-3-4" at bounding box center [563, 337] width 1 height 10
radio input "true"
click at [526, 552] on button "Next" at bounding box center [563, 528] width 248 height 61
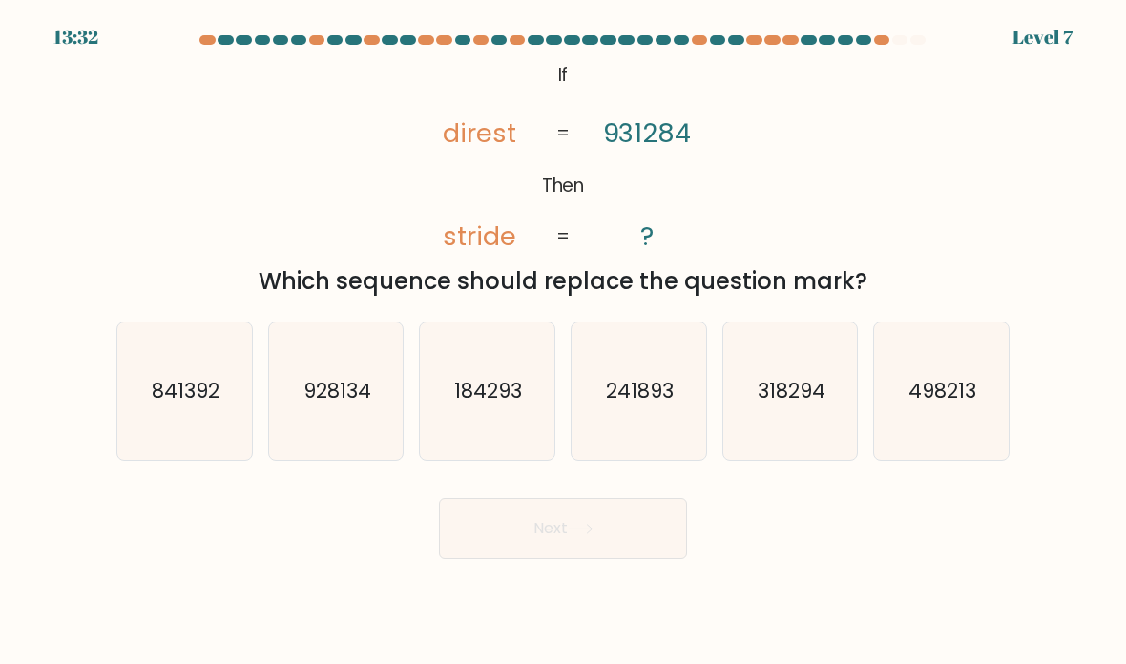
click at [316, 405] on text "928134" at bounding box center [337, 391] width 68 height 28
click at [563, 342] on input "b. 928134" at bounding box center [563, 337] width 1 height 10
radio input "true"
click at [175, 391] on icon "841392" at bounding box center [184, 391] width 135 height 135
click at [563, 342] on input "a. 841392" at bounding box center [563, 337] width 1 height 10
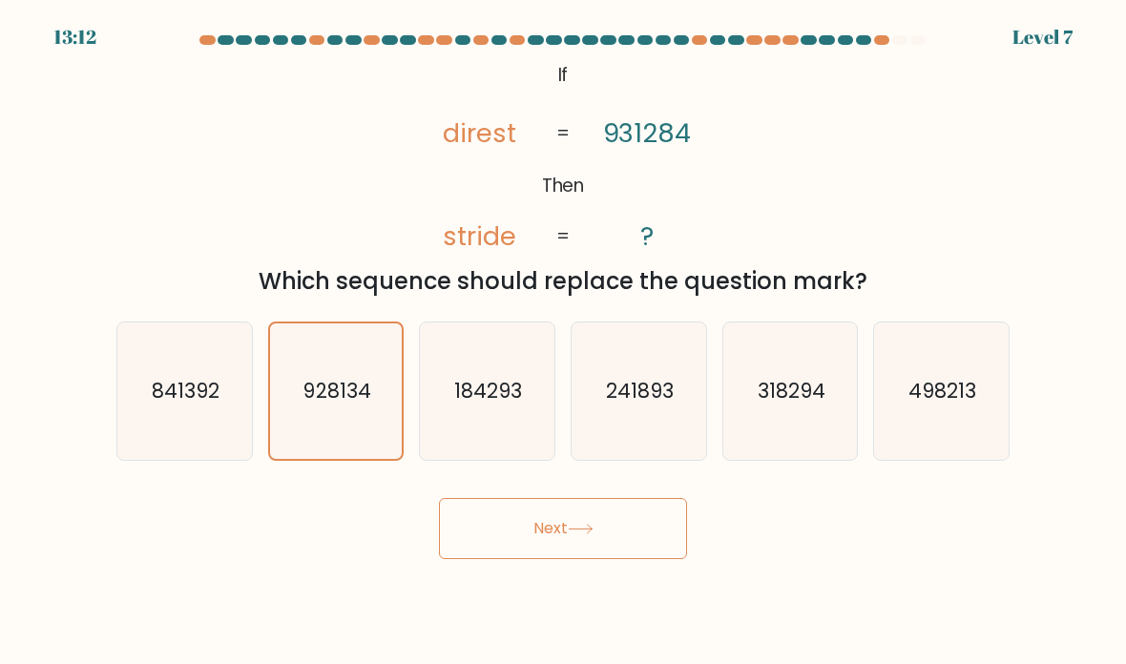
radio input "true"
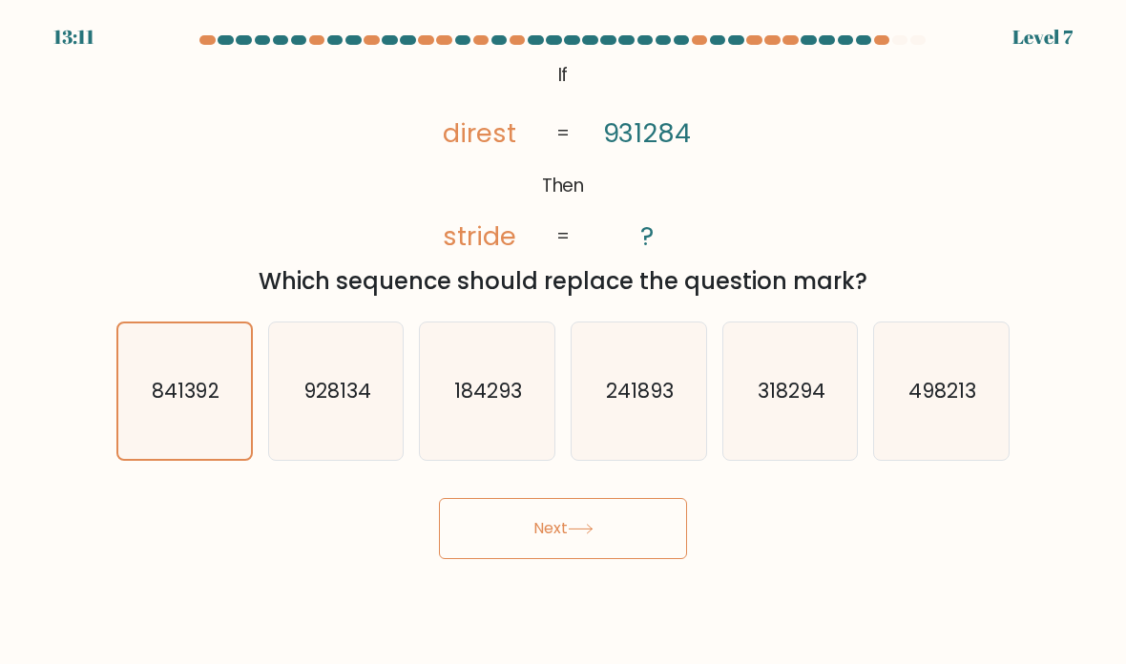
click at [518, 559] on button "Next" at bounding box center [563, 528] width 248 height 61
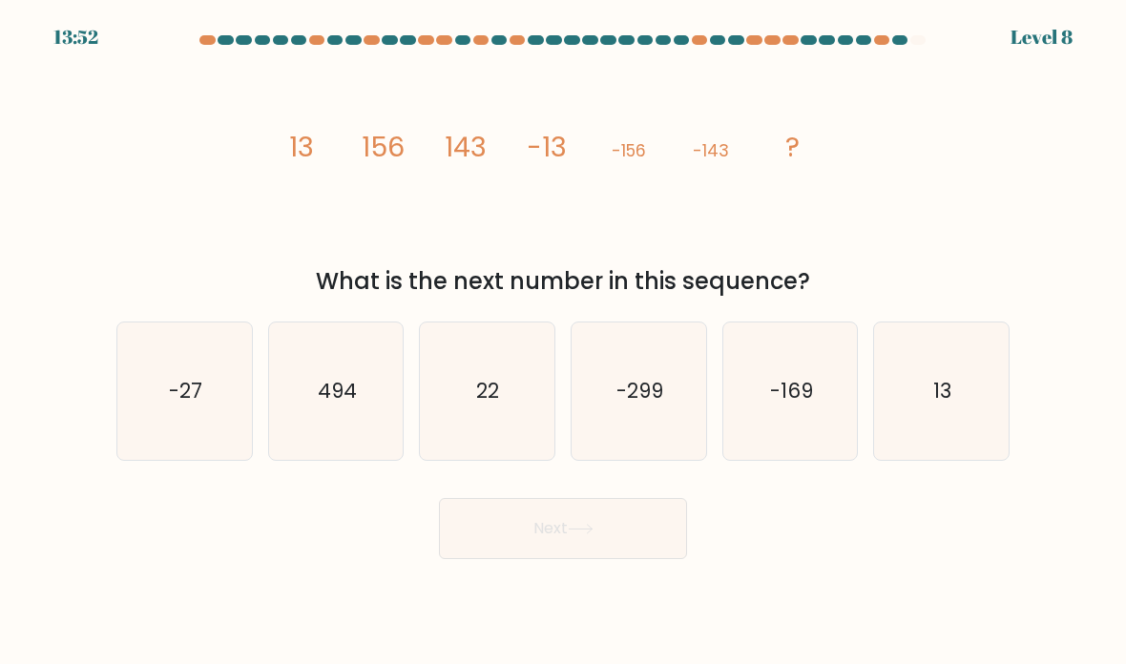
click at [636, 545] on button "Next" at bounding box center [563, 528] width 248 height 61
click at [639, 544] on button "Next" at bounding box center [563, 528] width 248 height 61
click at [638, 543] on button "Next" at bounding box center [563, 528] width 248 height 61
click at [189, 405] on text "-27" at bounding box center [185, 391] width 33 height 28
click at [563, 342] on input "a. -27" at bounding box center [563, 337] width 1 height 10
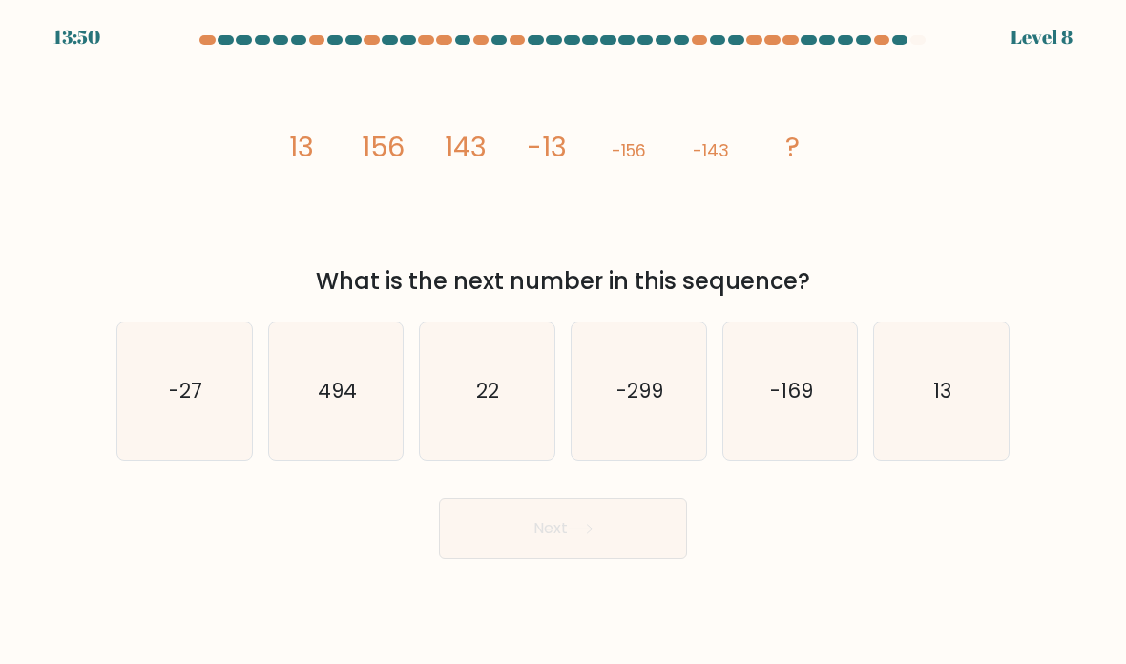
radio input "true"
click at [353, 405] on text "494" at bounding box center [337, 391] width 39 height 28
click at [563, 342] on input "b. 494" at bounding box center [563, 337] width 1 height 10
radio input "true"
click at [891, 430] on icon "13" at bounding box center [941, 391] width 135 height 135
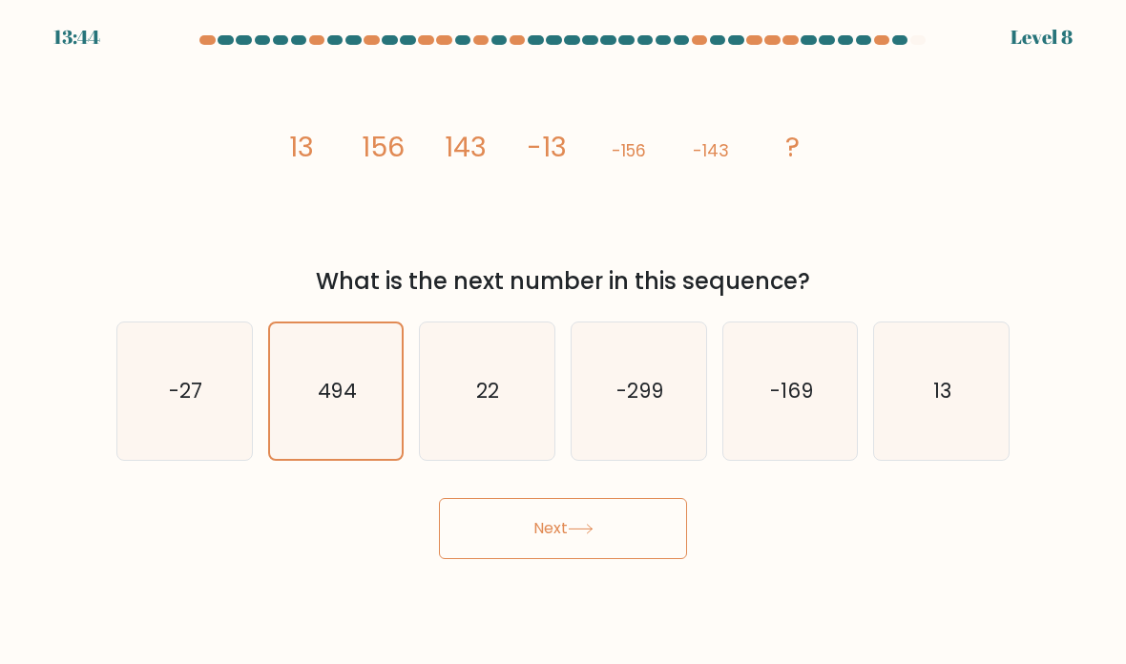
click at [564, 342] on input "f. 13" at bounding box center [563, 337] width 1 height 10
radio input "true"
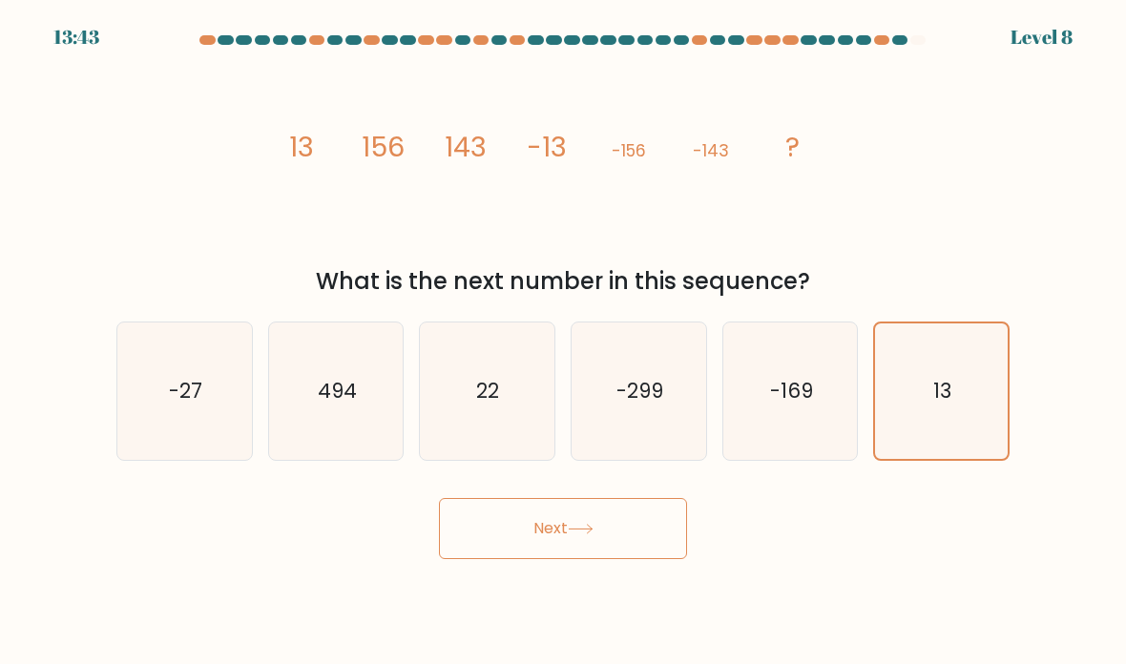
click at [564, 595] on body "13:43 Level 8" at bounding box center [563, 332] width 1126 height 664
click at [557, 559] on button "Next" at bounding box center [563, 528] width 248 height 61
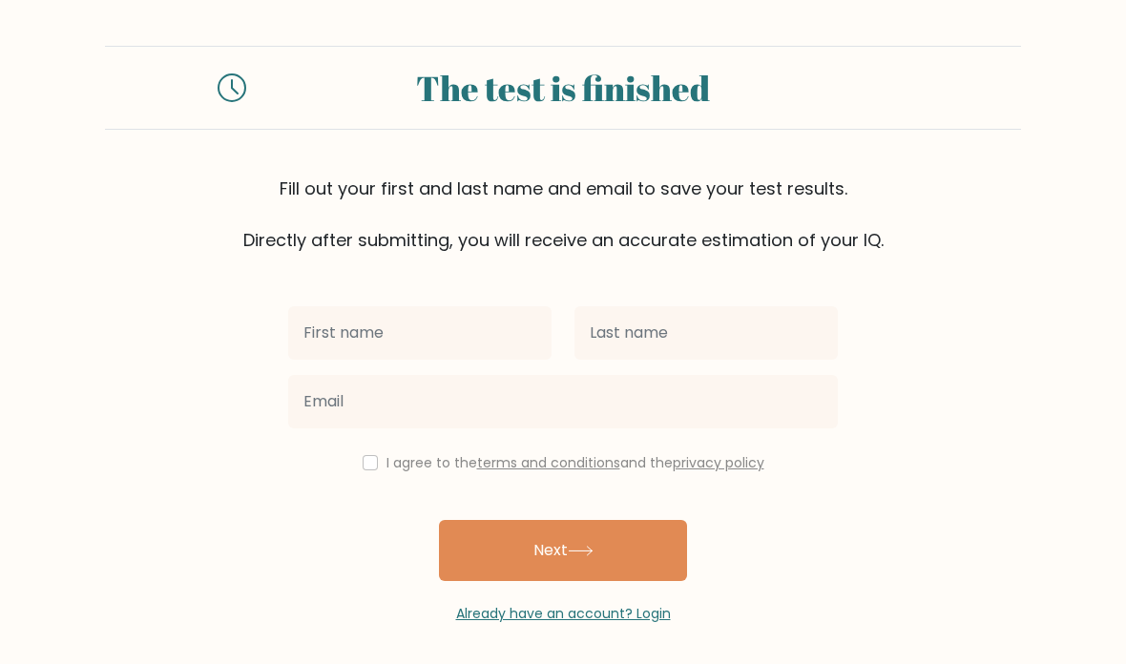
click at [344, 330] on input "text" at bounding box center [419, 332] width 263 height 53
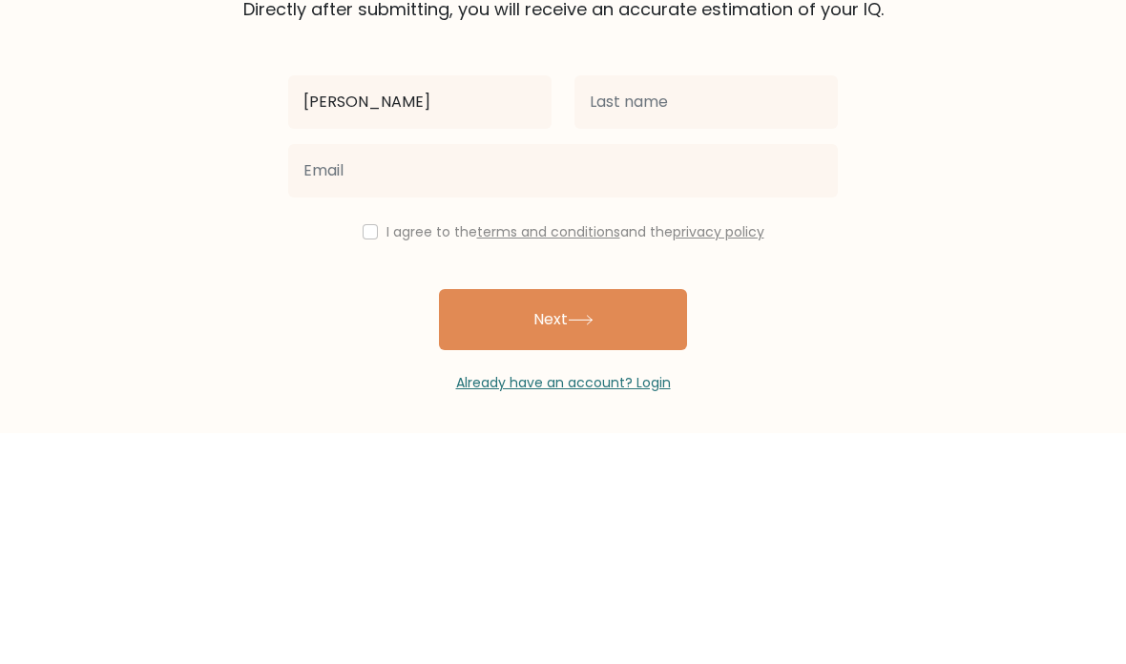
type input "[PERSON_NAME]"
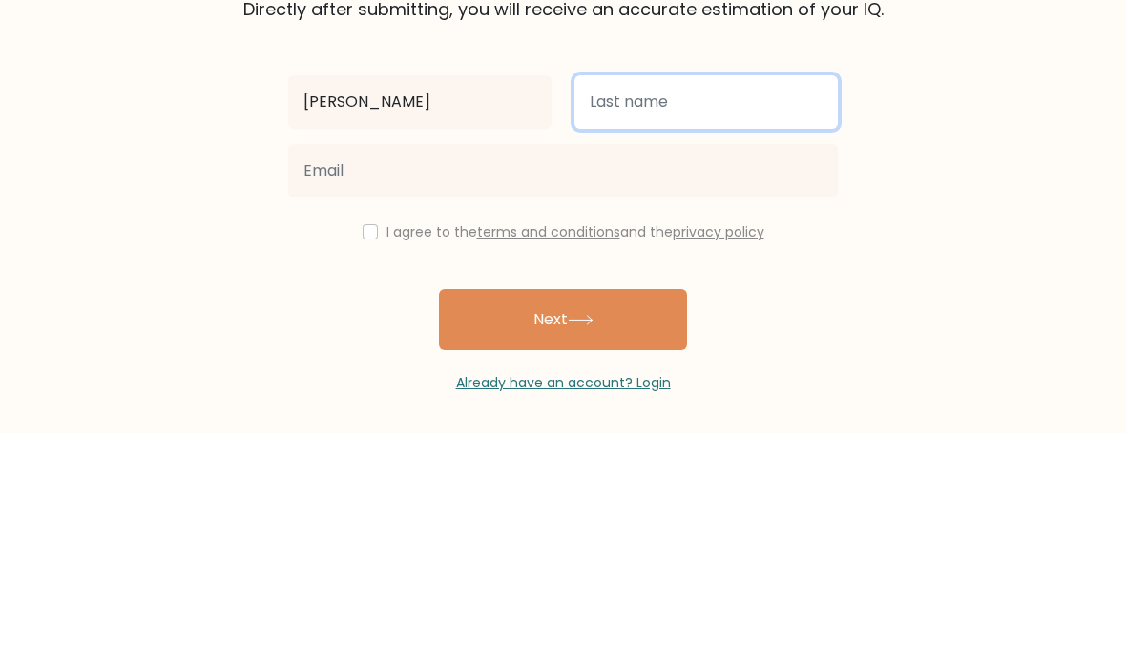
click at [709, 306] on input "text" at bounding box center [705, 332] width 263 height 53
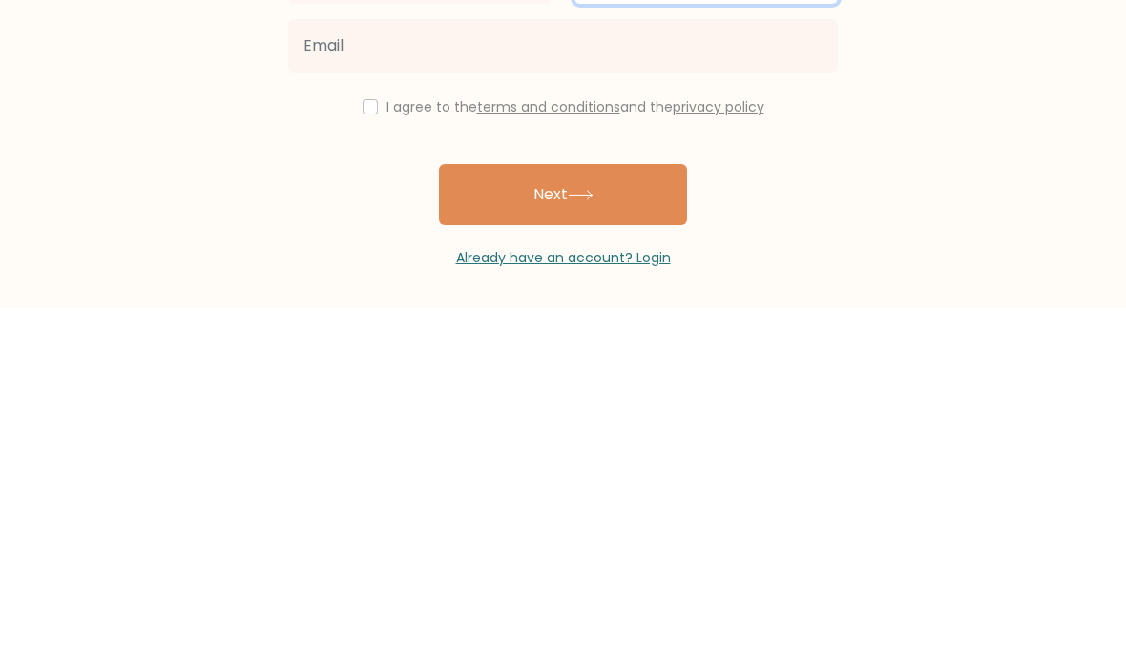
type input "Gray"
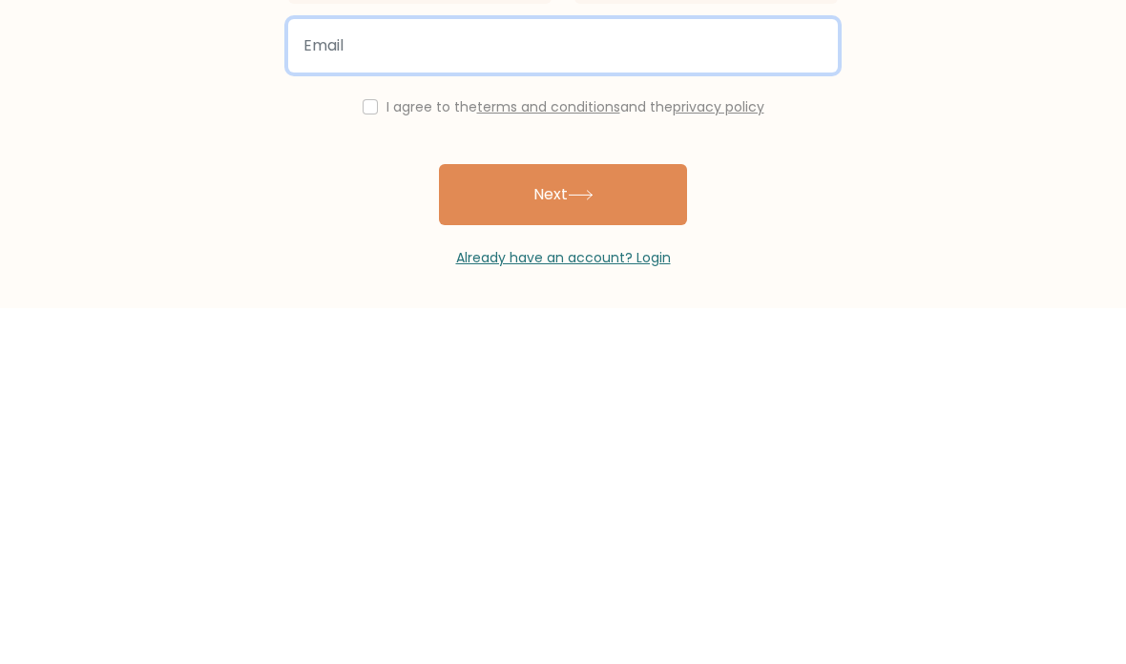
click at [315, 375] on input "email" at bounding box center [563, 401] width 550 height 53
type input "sgray29@nda.org"
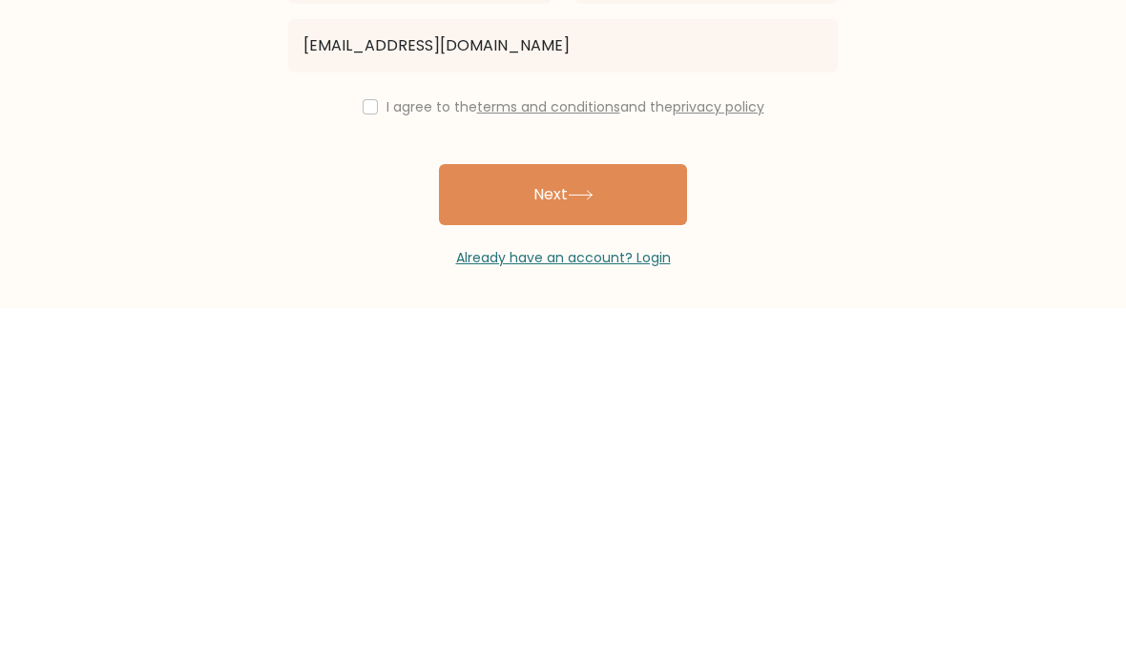
scroll to position [76, 0]
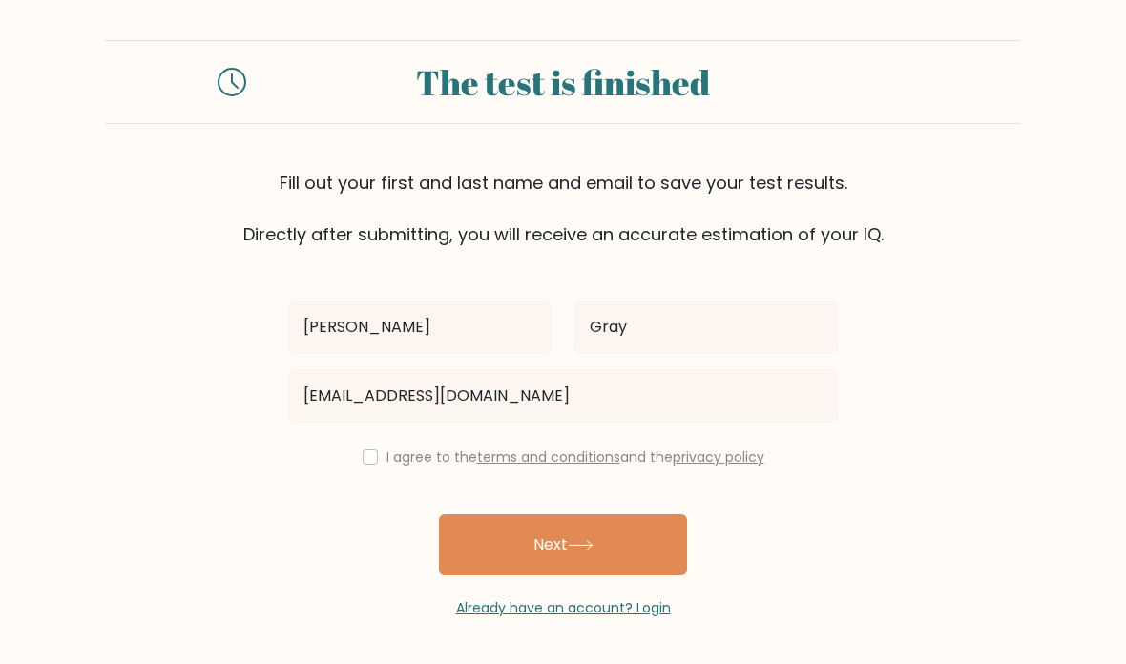
click at [372, 376] on div "Soniya Gray sgray29@nda.org I agree to the terms and conditions and the privacy…" at bounding box center [563, 432] width 573 height 371
click at [369, 449] on input "checkbox" at bounding box center [370, 456] width 15 height 15
checkbox input "true"
click at [570, 514] on button "Next" at bounding box center [563, 544] width 248 height 61
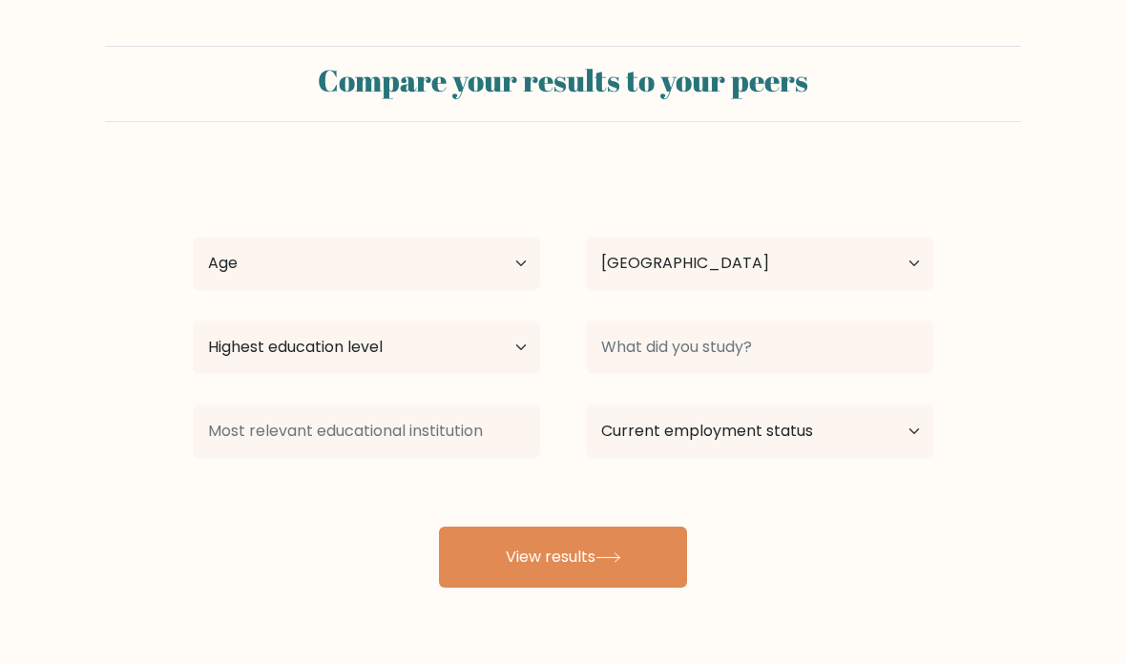
select select "US"
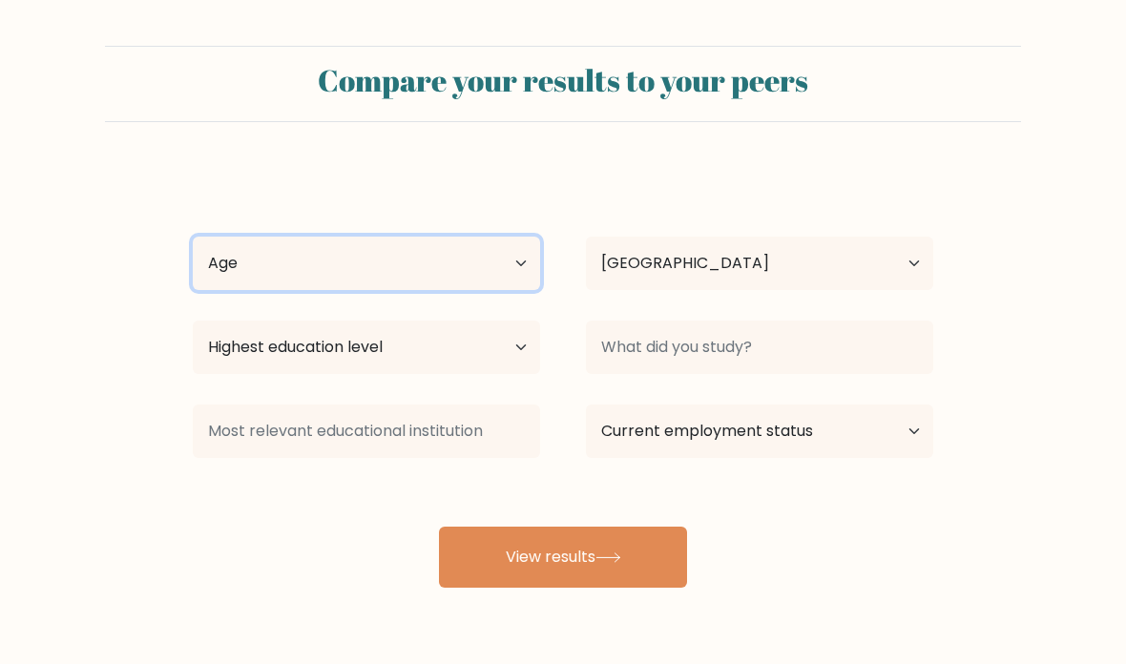
click at [311, 271] on select "Age Under [DEMOGRAPHIC_DATA] [DEMOGRAPHIC_DATA] [DEMOGRAPHIC_DATA] [DEMOGRAPHIC…" at bounding box center [366, 263] width 347 height 53
select select "min_18"
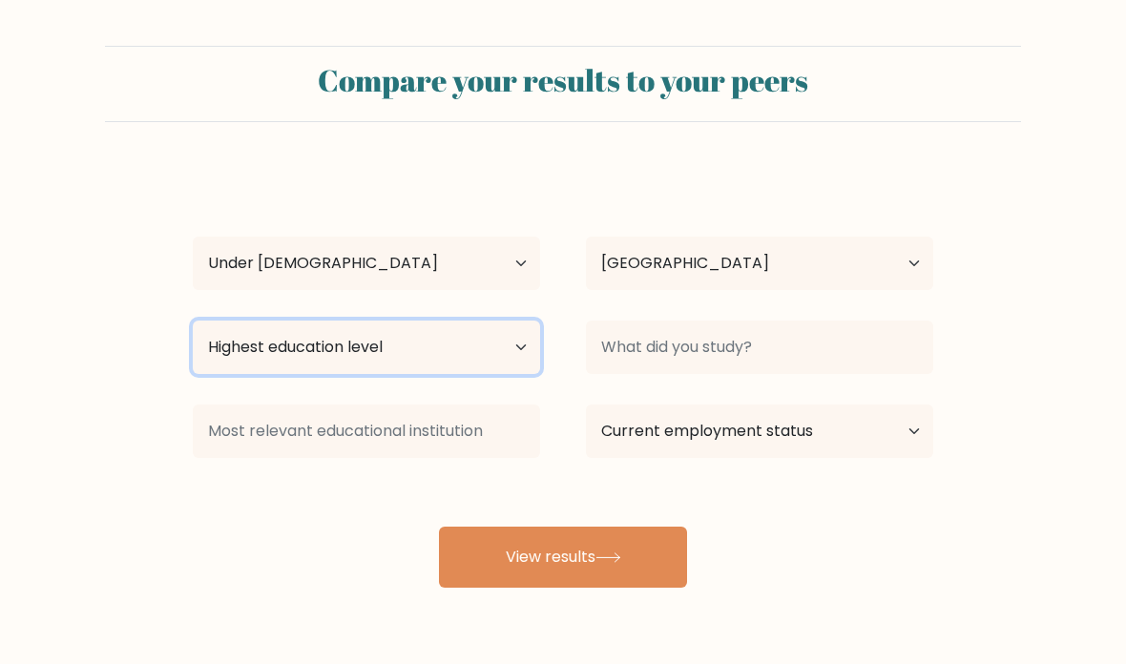
click at [257, 355] on select "Highest education level No schooling Primary Lower Secondary Upper Secondary Oc…" at bounding box center [366, 347] width 347 height 53
select select "upper_secondary"
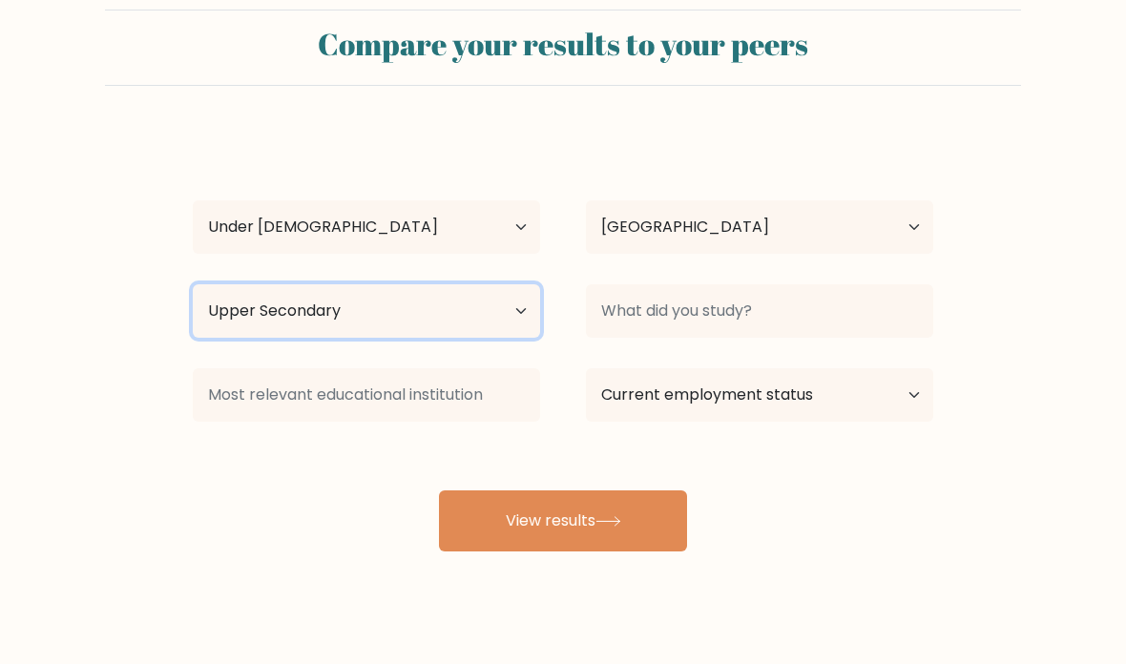
scroll to position [36, 0]
click at [669, 527] on button "View results" at bounding box center [563, 520] width 248 height 61
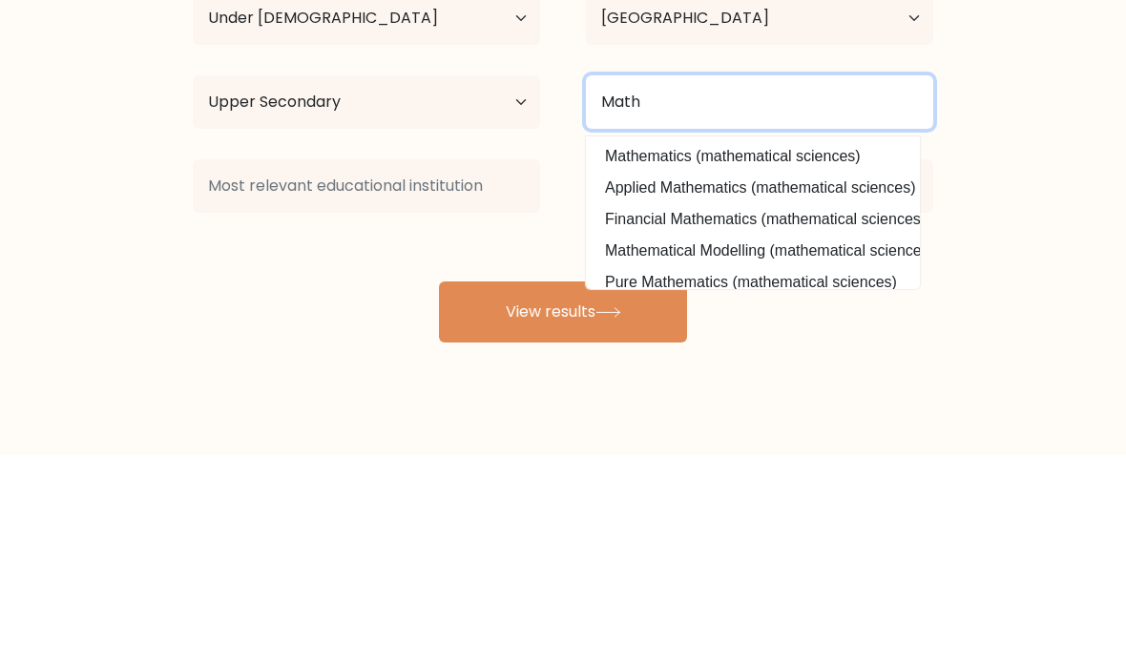
type input "Math"
click at [563, 490] on button "View results" at bounding box center [563, 520] width 248 height 61
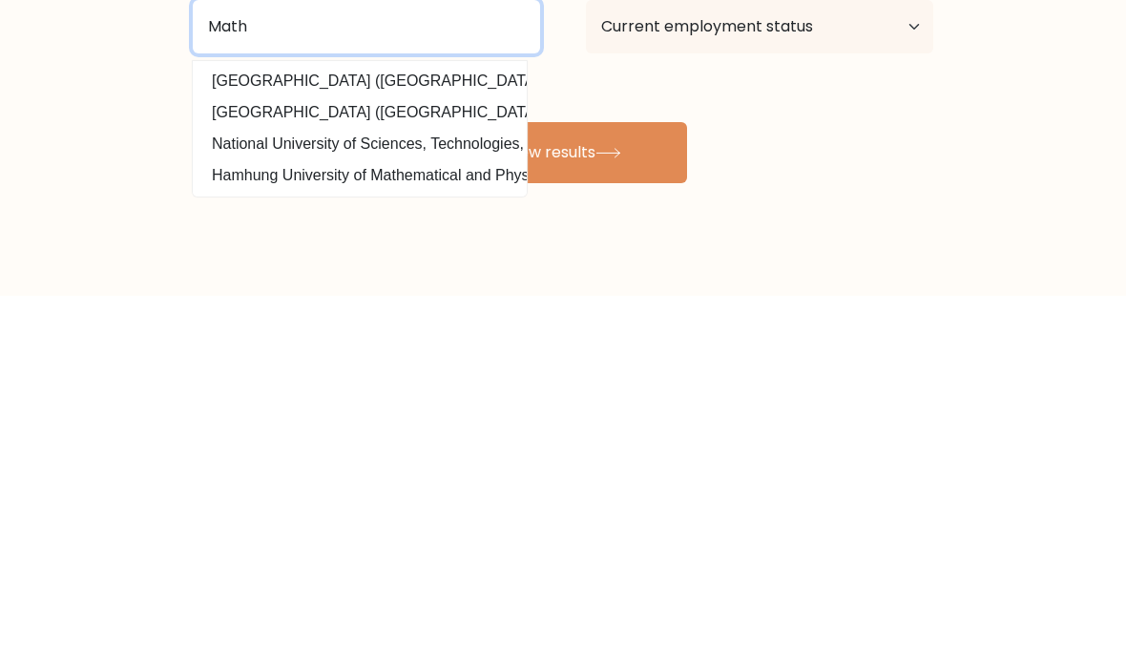
type input "Math"
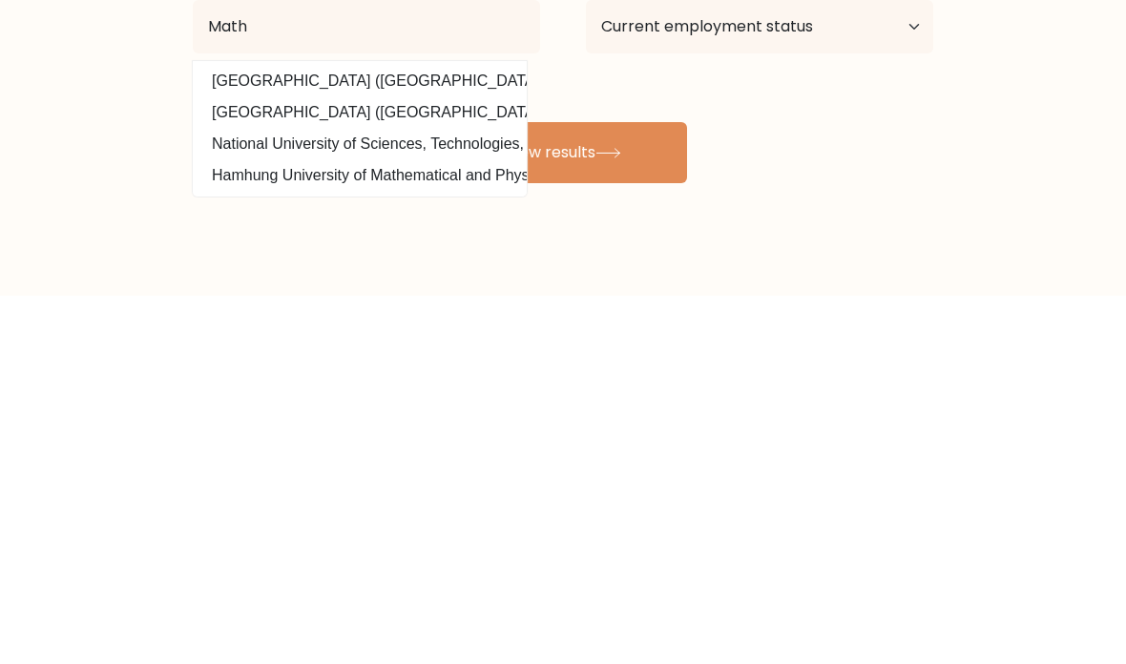
click at [621, 516] on icon at bounding box center [608, 521] width 26 height 10
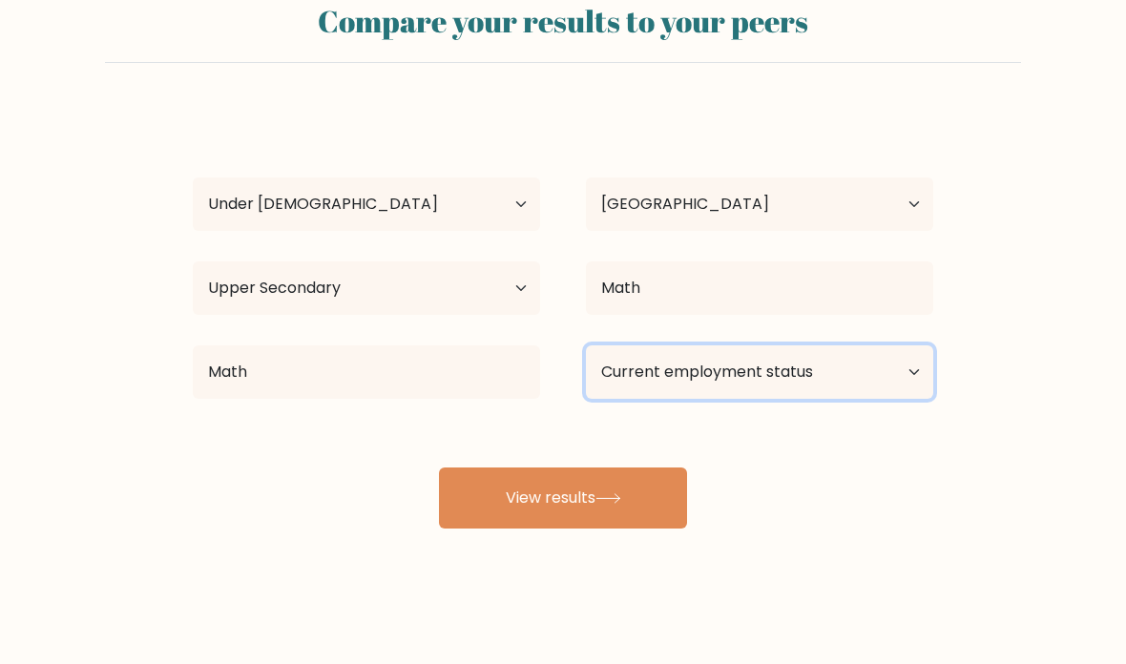
click at [896, 357] on select "Current employment status Employed Student Retired Other / prefer not to answer" at bounding box center [759, 371] width 347 height 53
select select "student"
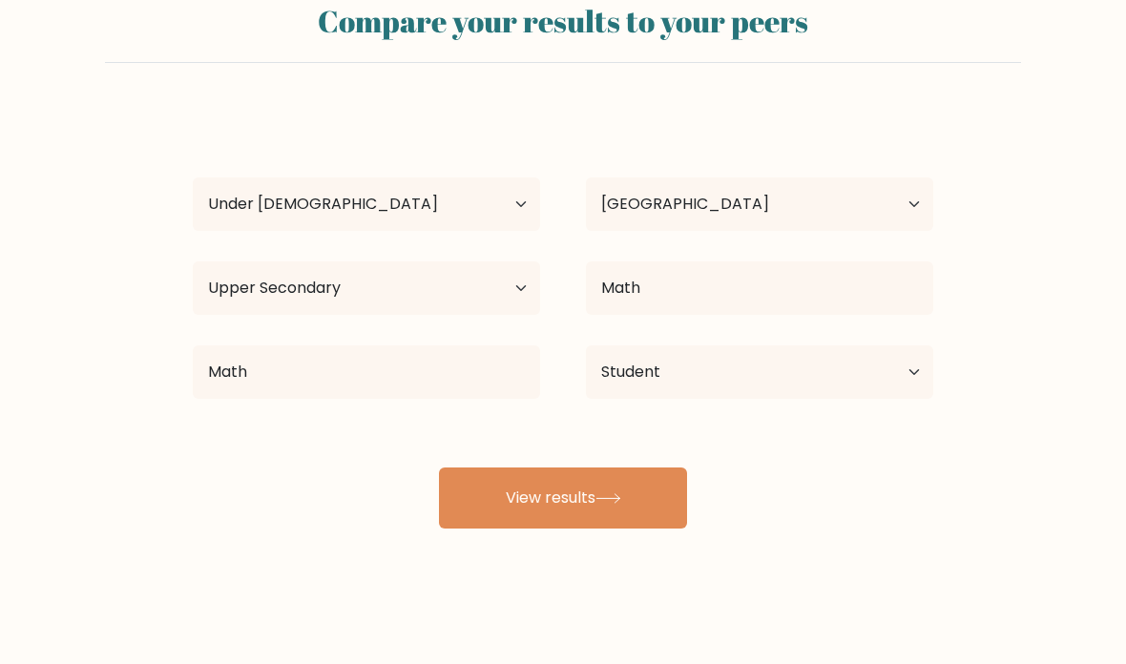
click at [640, 481] on button "View results" at bounding box center [563, 498] width 248 height 61
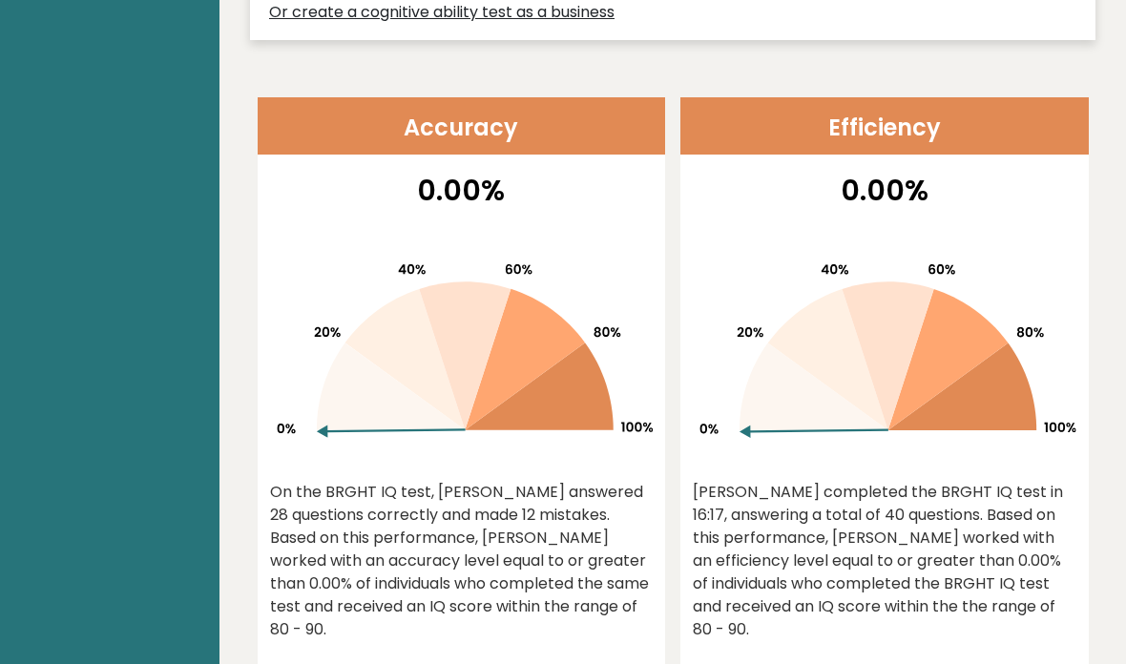
scroll to position [762, 0]
